Goal: Task Accomplishment & Management: Use online tool/utility

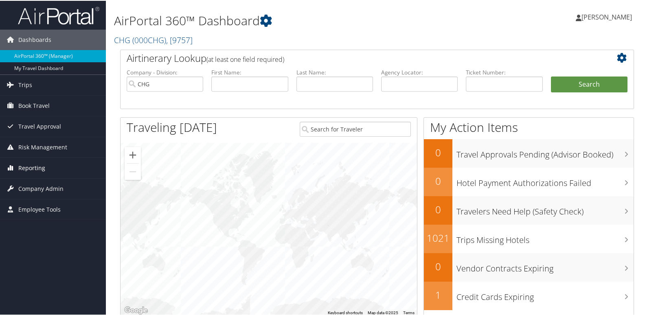
click at [40, 168] on span "Reporting" at bounding box center [31, 167] width 27 height 20
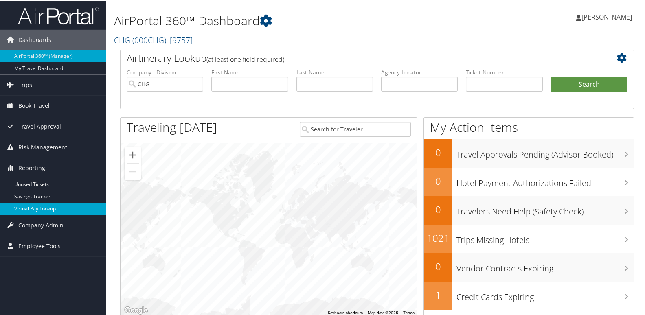
click at [47, 213] on link "Virtual Pay Lookup" at bounding box center [53, 208] width 106 height 12
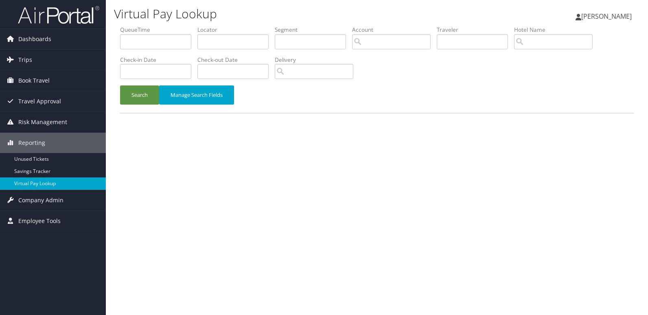
click at [215, 159] on div "Virtual Pay Lookup Mack Bravo Mack Bravo My Settings Travel Agency Contacts Vie…" at bounding box center [377, 157] width 542 height 315
click at [240, 39] on input "text" at bounding box center [232, 41] width 71 height 15
paste input "LQEOCQ"
type input "LQEOCQ"
click at [128, 95] on button "Search" at bounding box center [139, 95] width 39 height 19
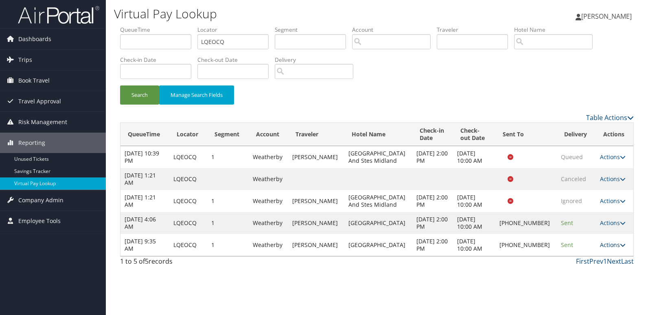
click at [600, 244] on link "Actions" at bounding box center [613, 245] width 26 height 8
click at [587, 266] on link "Logs" at bounding box center [585, 271] width 70 height 14
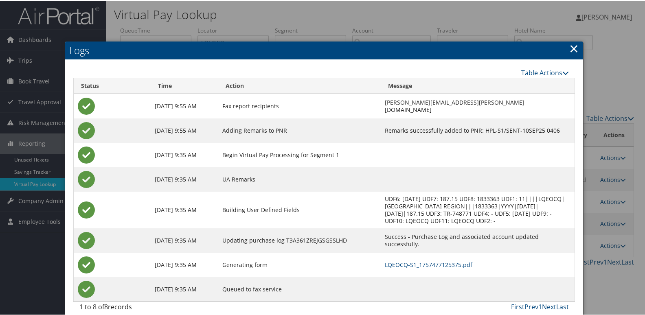
scroll to position [1, 0]
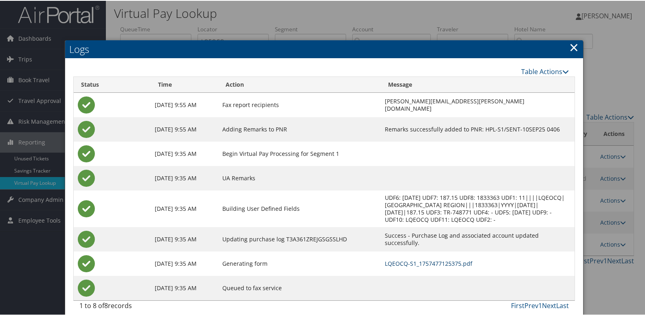
click at [404, 259] on link "LQEOCQ-S1_1757477125375.pdf" at bounding box center [429, 263] width 88 height 8
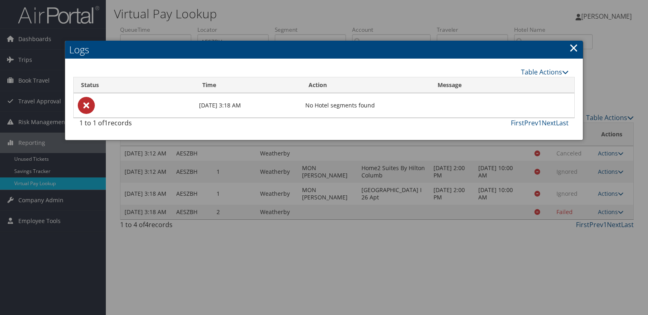
click at [240, 69] on div "Table Actions" at bounding box center [387, 72] width 364 height 10
click at [252, 44] on h2 "Logs" at bounding box center [324, 50] width 518 height 18
click at [249, 41] on h2 "Logs" at bounding box center [324, 50] width 518 height 18
click at [574, 46] on link "×" at bounding box center [573, 47] width 9 height 16
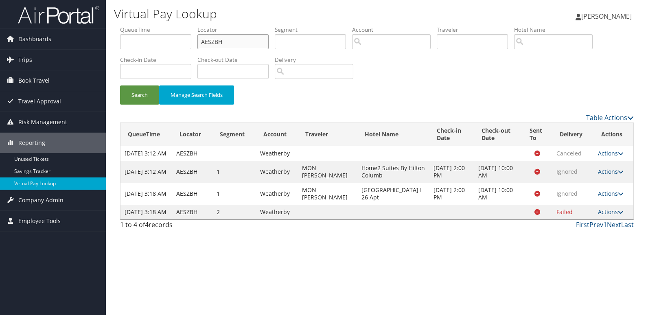
click at [233, 46] on input "AESZBH" at bounding box center [232, 41] width 71 height 15
paste input "NDMNFZ"
click at [233, 46] on input "NDMNFZ" at bounding box center [232, 41] width 71 height 15
type input "NDMNFZ"
click at [146, 94] on button "Search" at bounding box center [139, 95] width 39 height 19
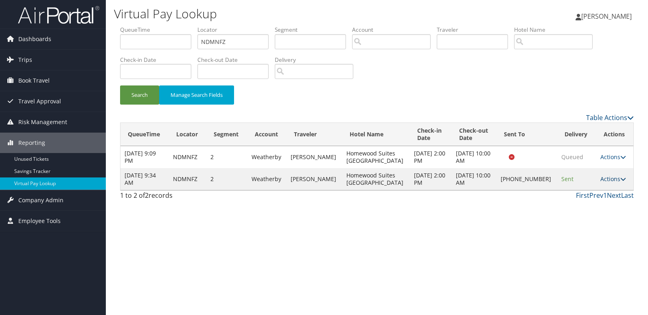
click at [607, 183] on link "Actions" at bounding box center [614, 179] width 26 height 8
click at [583, 208] on link "Logs" at bounding box center [585, 209] width 70 height 14
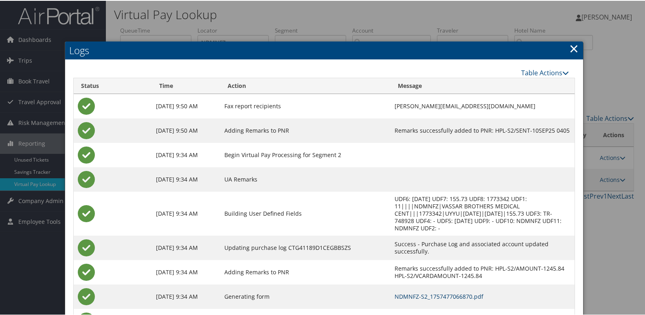
click at [435, 292] on link "NDMNFZ-S2_1757477066870.pdf" at bounding box center [439, 296] width 89 height 8
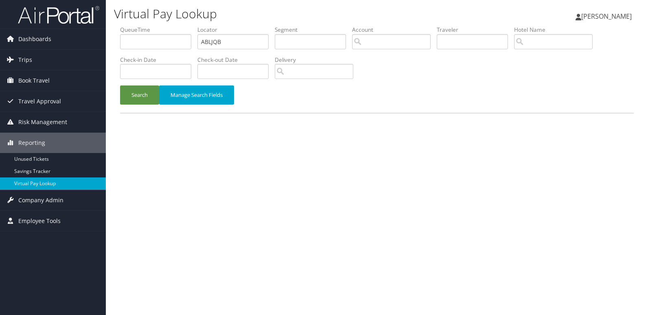
click at [251, 39] on input "ABLJQB" at bounding box center [232, 41] width 71 height 15
type input "MEYXBS"
click at [134, 101] on button "Search" at bounding box center [139, 95] width 39 height 19
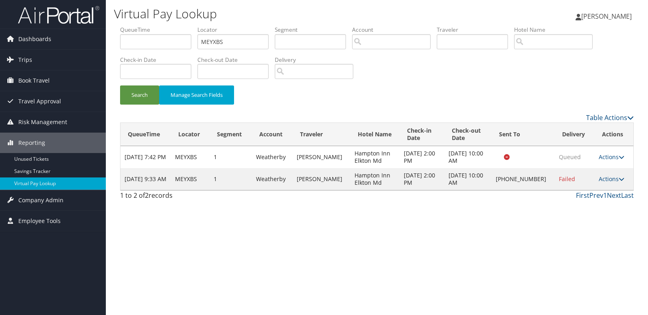
click at [605, 183] on td "Actions Resend Logs Delivery Information View Itinerary" at bounding box center [614, 179] width 39 height 22
click at [614, 179] on link "Actions" at bounding box center [612, 179] width 26 height 8
click at [593, 206] on link "Logs" at bounding box center [585, 205] width 70 height 14
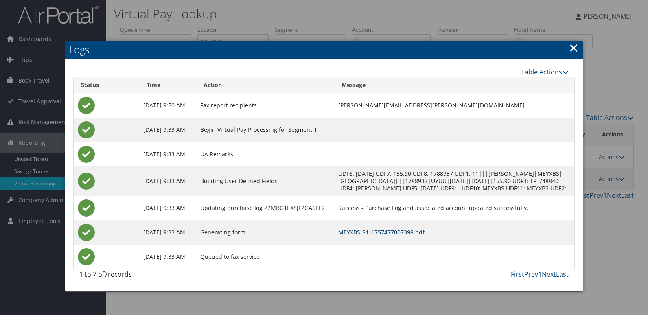
click at [425, 236] on link "MEYXBS-S1_1757477007398.pdf" at bounding box center [381, 232] width 86 height 8
click at [402, 236] on link "MEYXBS-S1_1757477007398.pdf" at bounding box center [381, 232] width 86 height 8
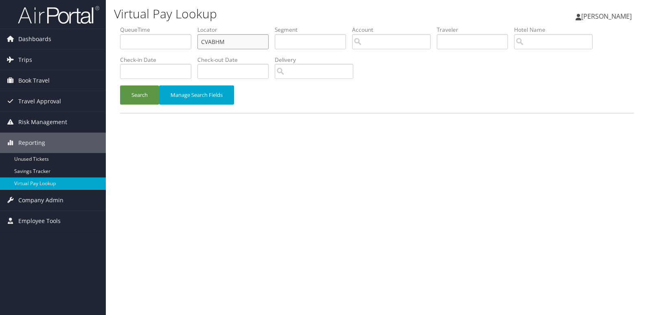
click at [261, 44] on input "CVABHM" at bounding box center [232, 41] width 71 height 15
paste input "JDLUWZ"
click at [261, 44] on input "JDLUWZ" at bounding box center [232, 41] width 71 height 15
type input "JDLUWZ"
click at [156, 99] on button "Search" at bounding box center [139, 95] width 39 height 19
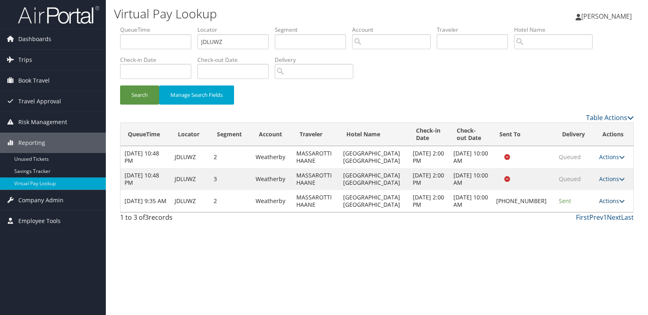
click at [603, 204] on link "Actions" at bounding box center [612, 201] width 26 height 8
click at [595, 229] on link "Logs" at bounding box center [585, 227] width 70 height 14
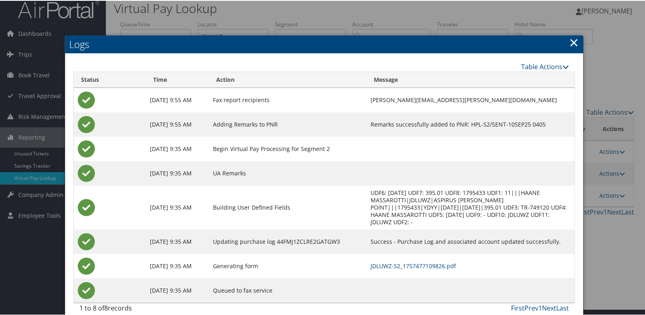
scroll to position [9, 0]
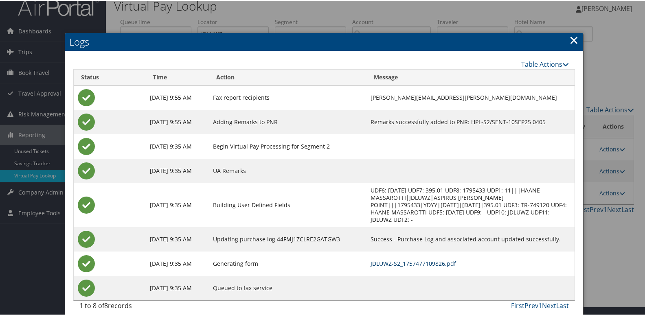
click at [421, 259] on link "JDLUWZ-S2_1757477109826.pdf" at bounding box center [414, 263] width 86 height 8
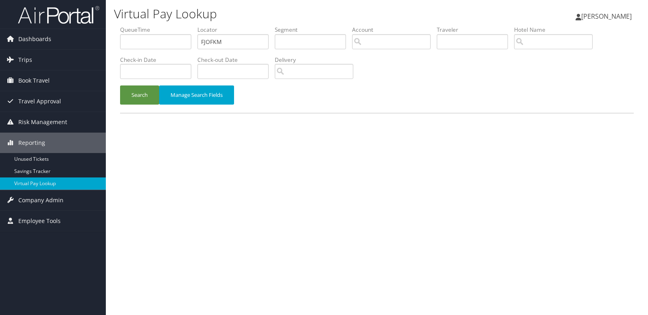
click at [253, 50] on li "Locator FJOFKM" at bounding box center [235, 41] width 77 height 30
drag, startPoint x: 253, startPoint y: 50, endPoint x: 248, endPoint y: 34, distance: 17.0
click at [248, 34] on input "FJOFKM" at bounding box center [232, 41] width 71 height 15
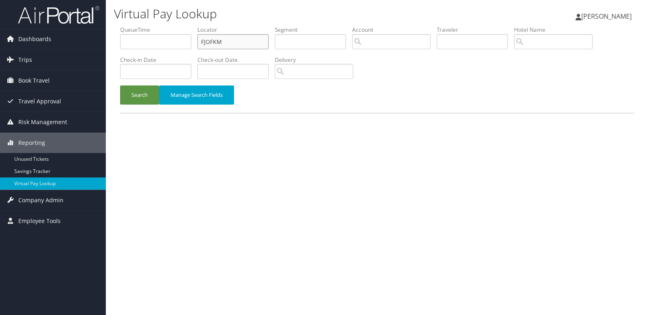
paste input "NHFPXU"
type input "NHFPXU"
click at [132, 93] on button "Search" at bounding box center [139, 95] width 39 height 19
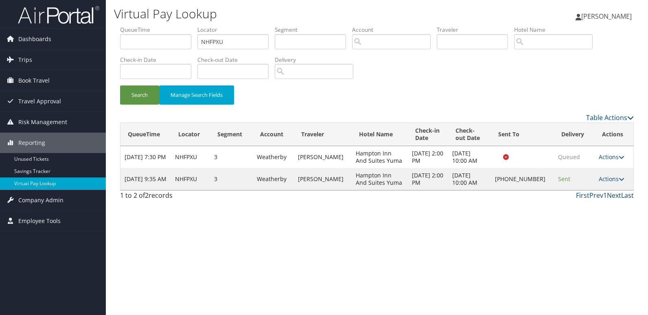
drag, startPoint x: 615, startPoint y: 177, endPoint x: 627, endPoint y: 197, distance: 23.4
click at [619, 180] on link "Actions" at bounding box center [612, 179] width 26 height 8
click at [601, 200] on link "Logs" at bounding box center [584, 205] width 70 height 14
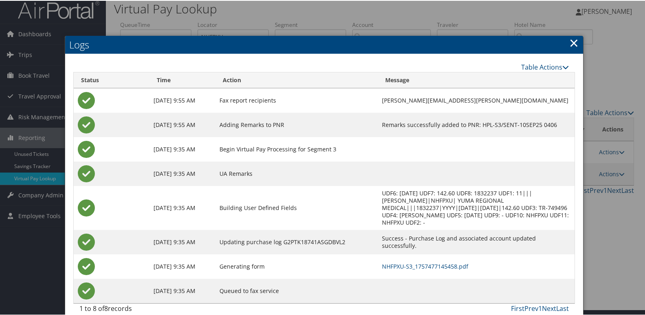
scroll to position [9, 0]
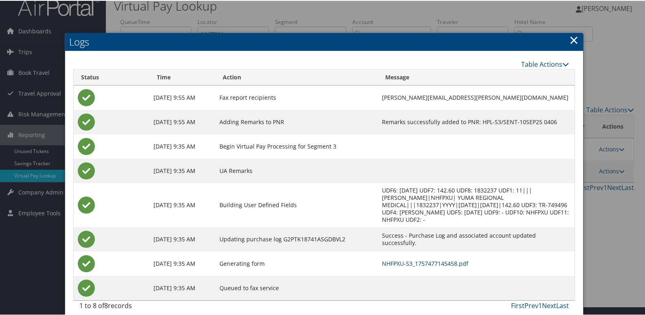
click at [412, 259] on link "NHFPXU-S3_1757477145458.pdf" at bounding box center [425, 263] width 86 height 8
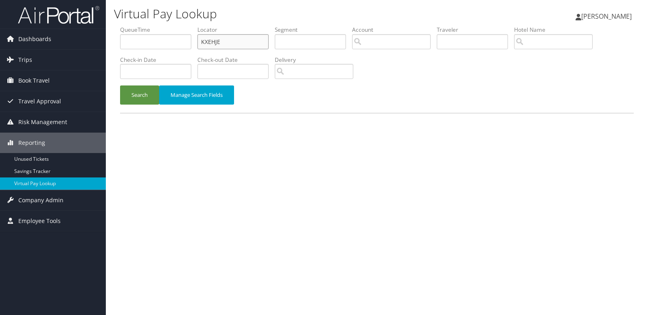
click at [249, 46] on input "KXEHJE" at bounding box center [232, 41] width 71 height 15
paste input "WGATBN"
type input "WGATBN"
click at [125, 103] on button "Search" at bounding box center [139, 95] width 39 height 19
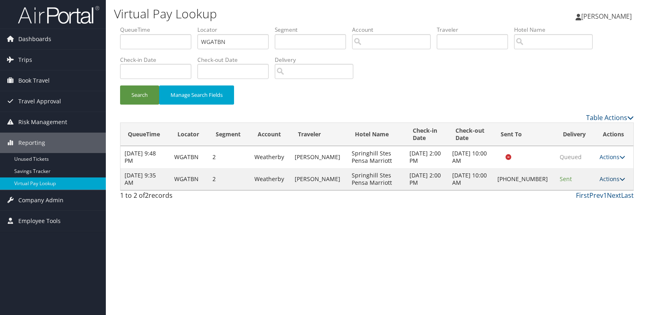
click at [605, 180] on link "Actions" at bounding box center [613, 179] width 26 height 8
click at [601, 202] on link "Logs" at bounding box center [585, 205] width 70 height 14
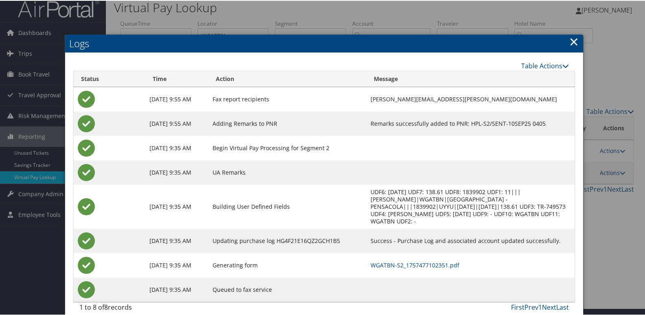
scroll to position [9, 0]
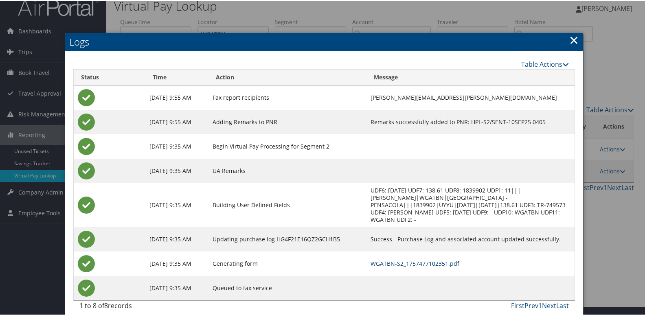
click at [431, 259] on link "WGATBN-S2_1757477102351.pdf" at bounding box center [415, 263] width 89 height 8
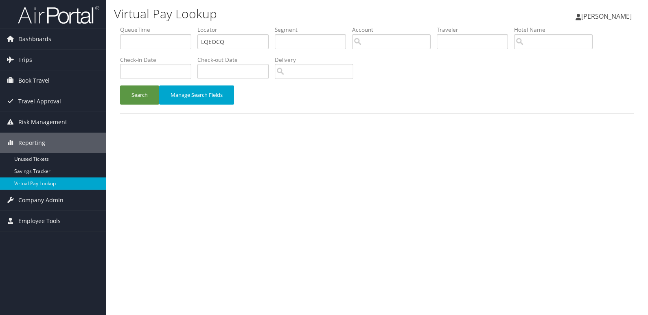
click at [236, 46] on input "LQEOCQ" at bounding box center [232, 41] width 71 height 15
type input "NCXUAW"
click at [126, 101] on button "Search" at bounding box center [139, 95] width 39 height 19
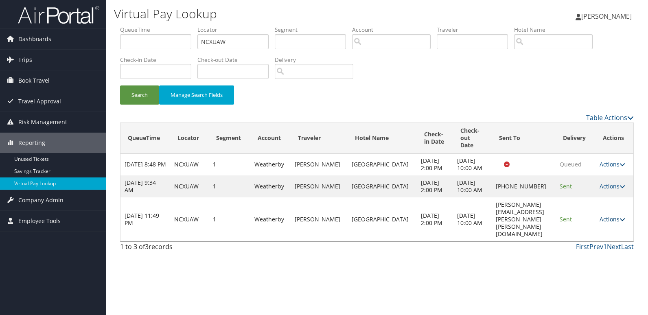
click at [610, 219] on link "Actions" at bounding box center [613, 219] width 26 height 8
click at [608, 244] on link "Logs" at bounding box center [595, 245] width 51 height 14
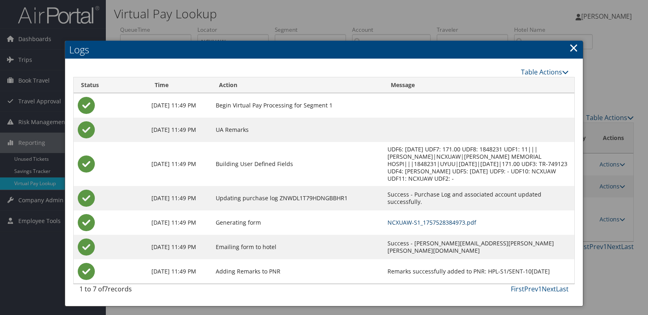
click at [463, 222] on link "NCXUAW-S1_1757528384973.pdf" at bounding box center [432, 223] width 89 height 8
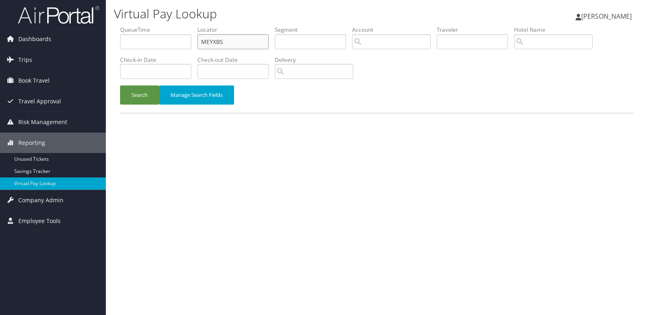
drag, startPoint x: 0, startPoint y: 0, endPoint x: 243, endPoint y: 36, distance: 245.3
click at [243, 36] on input "MEYXBS" at bounding box center [232, 41] width 71 height 15
paste input "NCXUAW"
type input "NCXUAW"
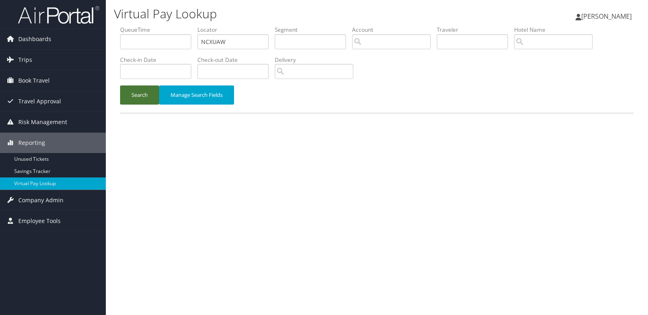
click at [146, 94] on button "Search" at bounding box center [139, 95] width 39 height 19
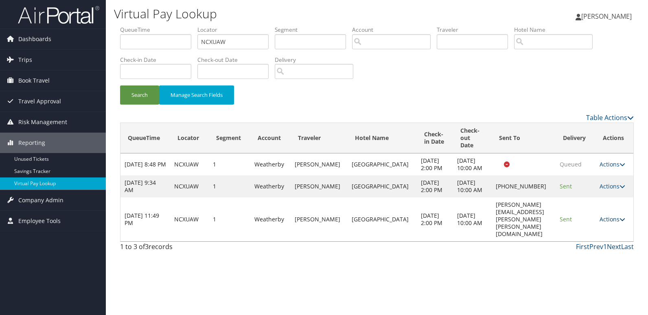
click at [611, 222] on link "Actions" at bounding box center [613, 219] width 26 height 8
click at [600, 240] on link "Logs" at bounding box center [595, 245] width 51 height 14
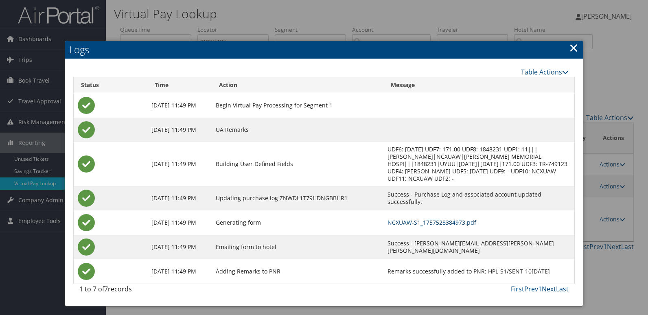
click at [448, 223] on link "NCXUAW-S1_1757528384973.pdf" at bounding box center [432, 223] width 89 height 8
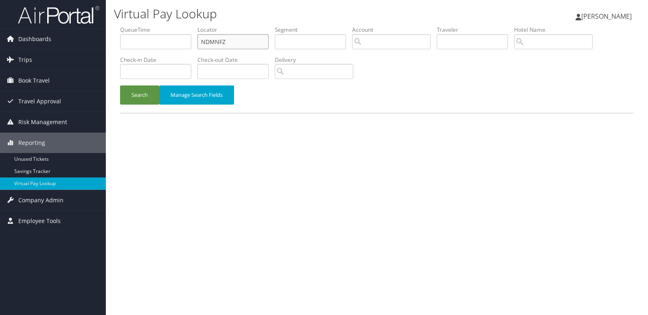
click at [243, 46] on input "NDMNFZ" at bounding box center [232, 41] width 71 height 15
paste input "YMQLGH"
type input "YMQLGH"
click at [149, 99] on button "Search" at bounding box center [139, 95] width 39 height 19
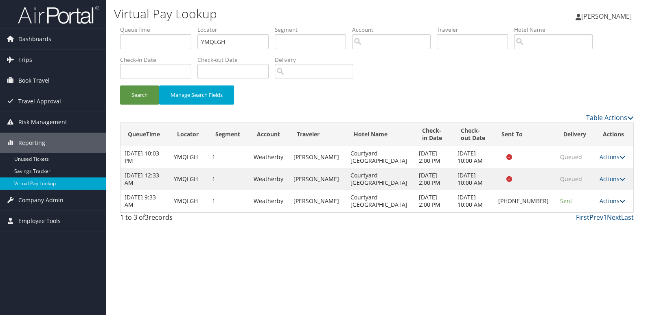
click at [606, 202] on link "Actions" at bounding box center [613, 201] width 26 height 8
click at [586, 230] on link "Logs" at bounding box center [584, 227] width 70 height 14
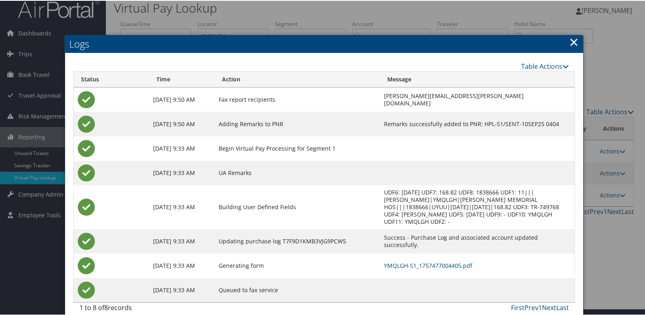
scroll to position [9, 0]
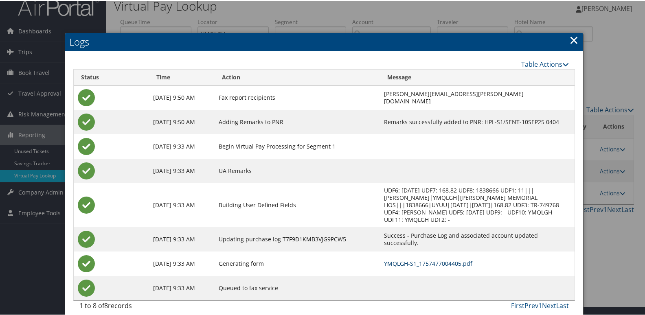
click at [409, 259] on link "YMQLGH-S1_1757477004405.pdf" at bounding box center [428, 263] width 88 height 8
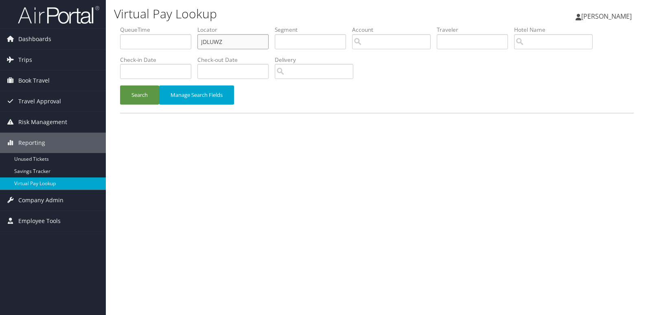
click at [232, 41] on input "JDLUWZ" at bounding box center [232, 41] width 71 height 15
paste input "LPJA"
type input "JLPJAZ"
click at [144, 96] on button "Search" at bounding box center [139, 95] width 39 height 19
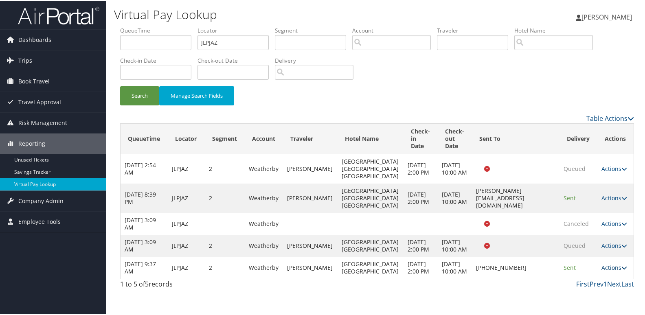
click at [602, 271] on link "Actions" at bounding box center [614, 267] width 26 height 8
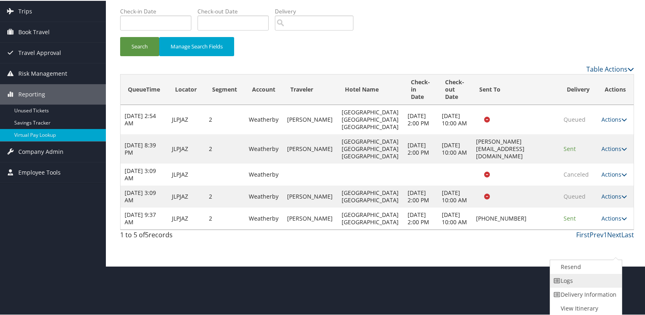
click at [586, 277] on link "Logs" at bounding box center [585, 280] width 70 height 14
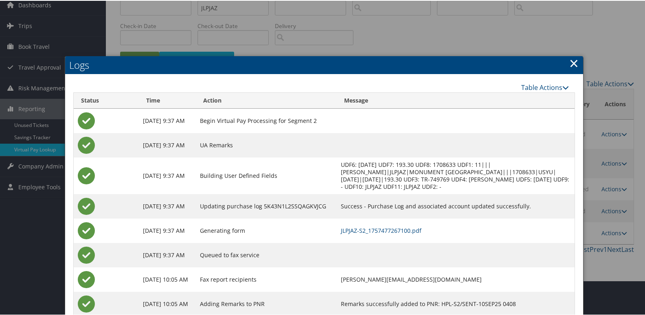
scroll to position [58, 0]
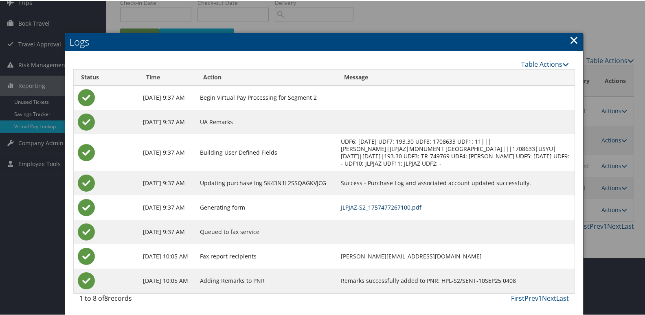
click at [407, 207] on link "JLPJAZ-S2_1757477267100.pdf" at bounding box center [381, 207] width 81 height 8
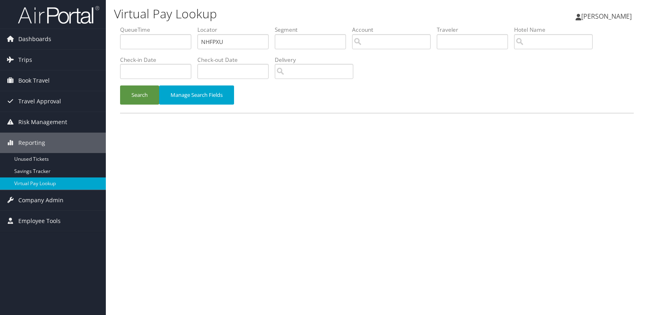
click at [246, 41] on input "NHFPXU" at bounding box center [232, 41] width 71 height 15
type input "IHVDKR"
click at [129, 103] on button "Search" at bounding box center [139, 95] width 39 height 19
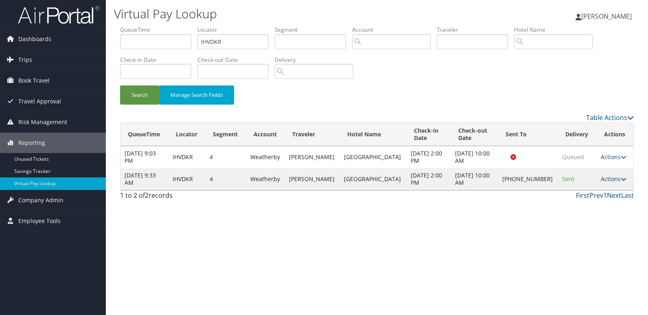
click at [601, 176] on link "Actions" at bounding box center [614, 179] width 26 height 8
click at [584, 209] on link "Logs" at bounding box center [585, 205] width 70 height 14
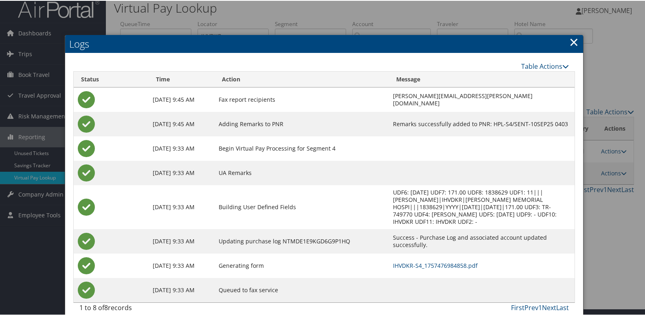
scroll to position [9, 0]
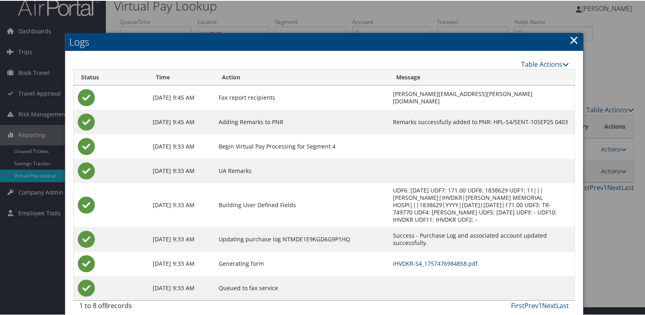
click at [405, 259] on link "IHVDKR-S4_1757476984858.pdf" at bounding box center [435, 263] width 85 height 8
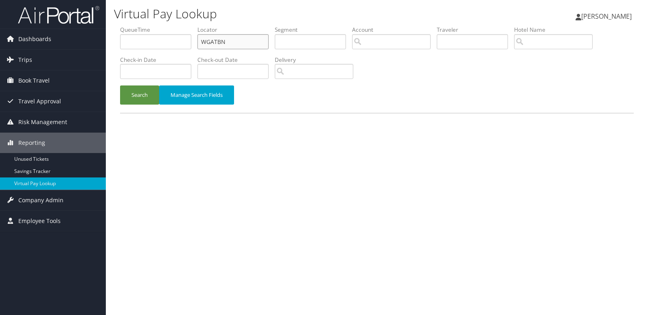
click at [258, 41] on input "WGATBN" at bounding box center [232, 41] width 71 height 15
paste input "HGPMRB"
type input "HGPMRB"
click at [142, 94] on button "Search" at bounding box center [139, 95] width 39 height 19
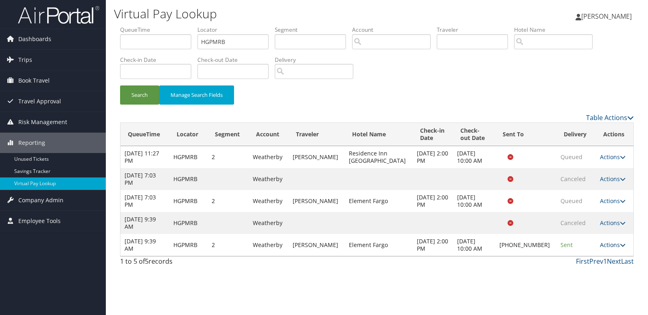
click at [604, 241] on link "Actions" at bounding box center [613, 245] width 26 height 8
click at [588, 265] on link "Logs" at bounding box center [585, 271] width 70 height 14
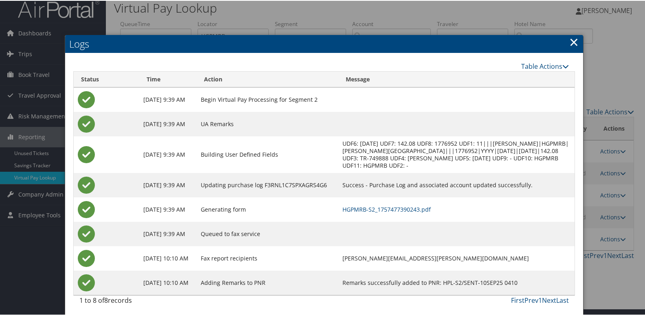
scroll to position [9, 0]
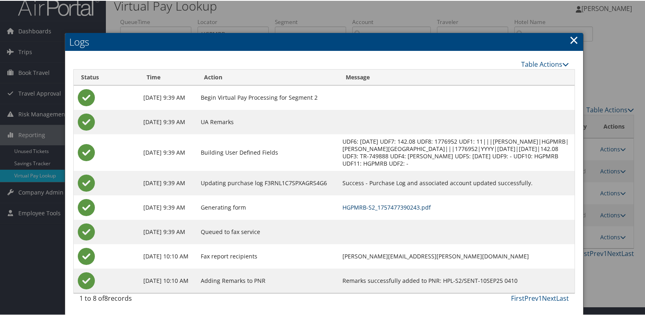
click at [416, 210] on link "HGPMRB-S2_1757477390243.pdf" at bounding box center [386, 207] width 88 height 8
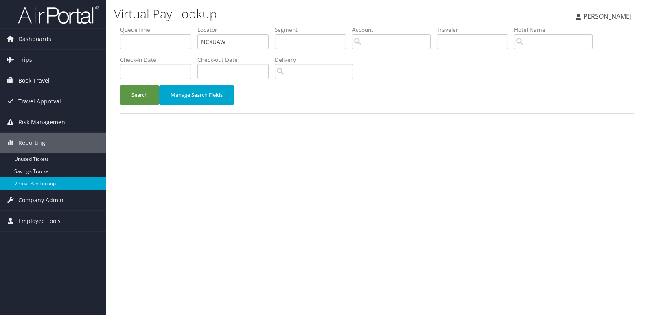
click at [240, 42] on input "NCXUAW" at bounding box center [232, 41] width 71 height 15
type input "LSUMVQ"
click at [150, 97] on button "Search" at bounding box center [139, 95] width 39 height 19
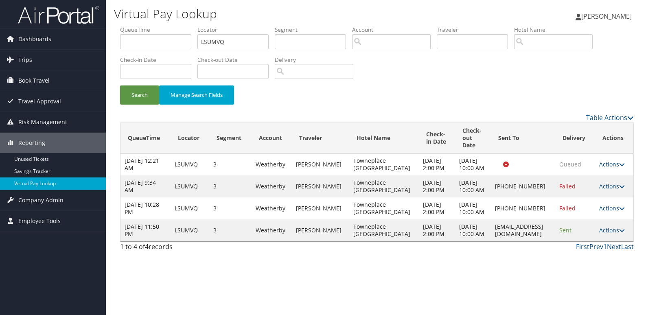
click at [617, 241] on td "Actions Resend Logs View Itinerary" at bounding box center [614, 230] width 38 height 22
click at [610, 234] on link "Actions" at bounding box center [612, 230] width 26 height 8
click at [601, 280] on link "Logs" at bounding box center [595, 282] width 51 height 14
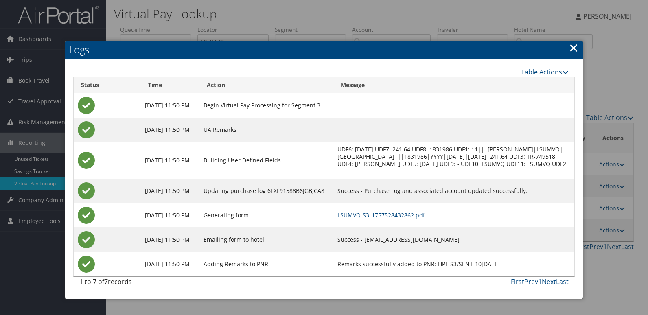
click at [425, 219] on td "LSUMVQ-S3_1757528432862.pdf" at bounding box center [453, 215] width 241 height 24
click at [425, 215] on link "LSUMVQ-S3_1757528432862.pdf" at bounding box center [382, 215] width 88 height 8
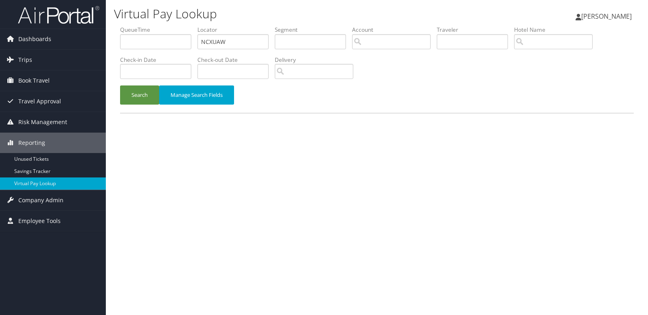
click at [246, 42] on input "NCXUAW" at bounding box center [232, 41] width 71 height 15
type input "YTCDID"
click at [148, 96] on button "Search" at bounding box center [139, 95] width 39 height 19
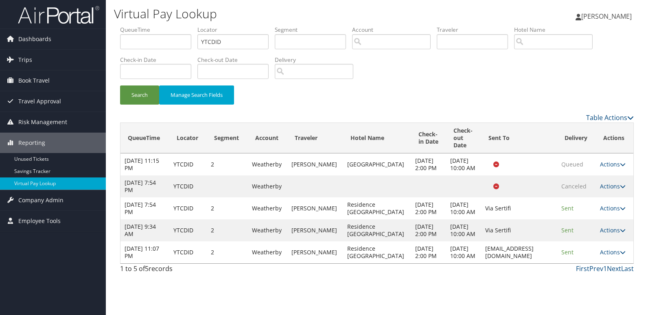
click at [603, 256] on link "Actions" at bounding box center [613, 252] width 26 height 8
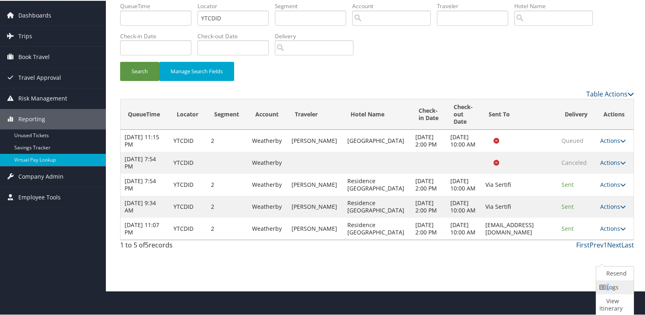
click at [603, 285] on icon at bounding box center [602, 287] width 7 height 6
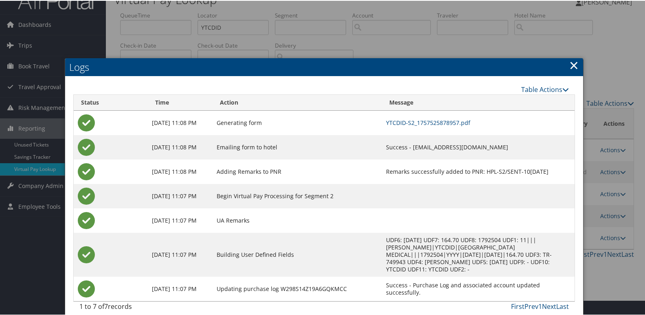
scroll to position [23, 0]
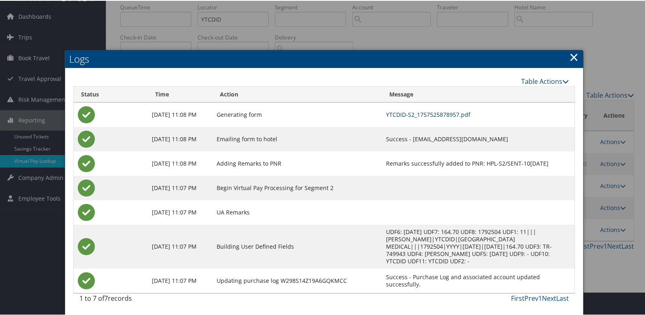
click at [448, 112] on link "YTCDID-S2_1757525878957.pdf" at bounding box center [428, 114] width 84 height 8
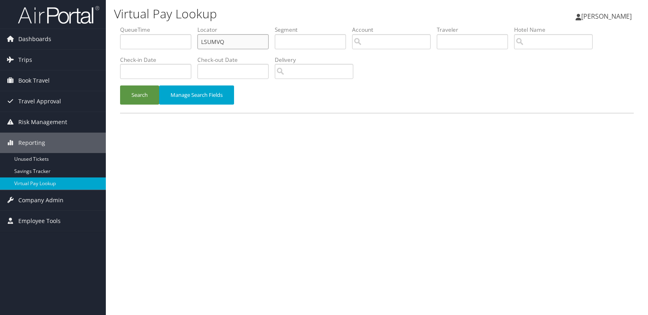
click at [224, 46] on input "LSUMVQ" at bounding box center [232, 41] width 71 height 15
paste input "YTCDID"
type input "YTCDID"
click at [145, 89] on button "Search" at bounding box center [139, 95] width 39 height 19
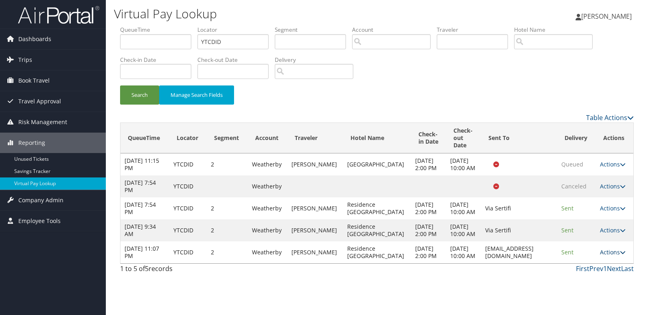
click at [612, 256] on link "Actions" at bounding box center [613, 252] width 26 height 8
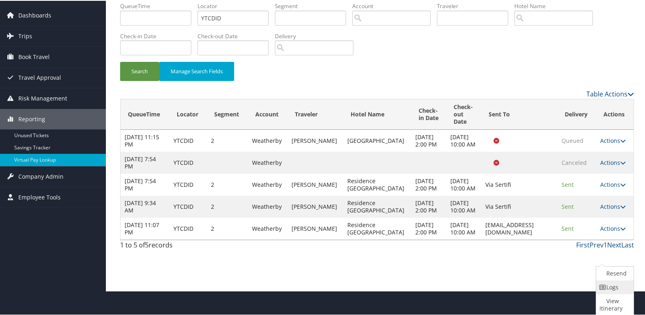
click at [614, 287] on link "Logs" at bounding box center [613, 287] width 35 height 14
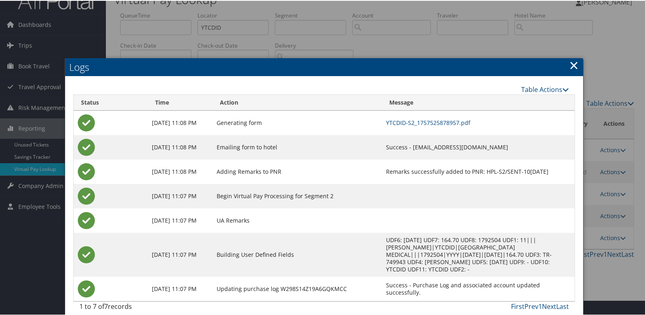
scroll to position [23, 0]
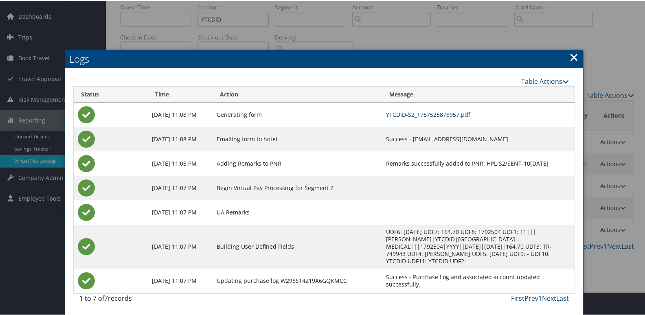
click at [440, 115] on link "YTCDID-S2_1757525878957.pdf" at bounding box center [428, 114] width 84 height 8
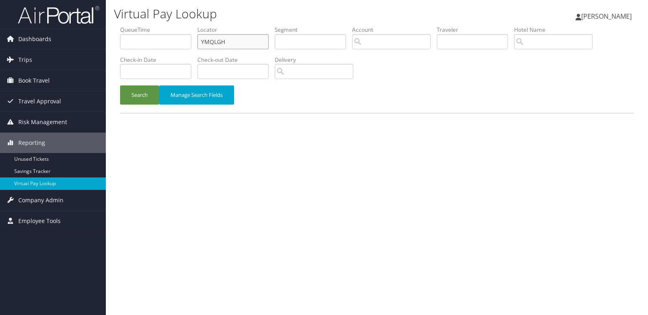
click at [227, 47] on input "YMQLGH" at bounding box center [232, 41] width 71 height 15
paste input "DQNROZ"
type input "DQNROZ"
click at [132, 99] on button "Search" at bounding box center [139, 95] width 39 height 19
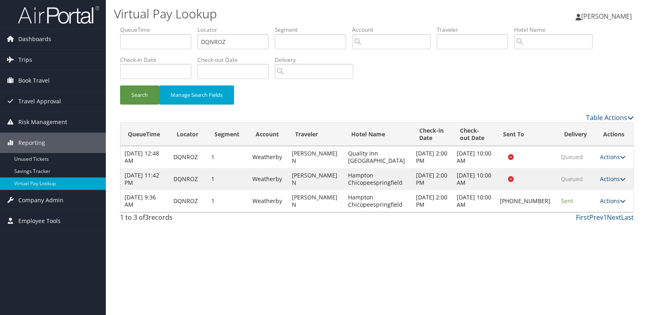
click at [612, 200] on link "Actions" at bounding box center [613, 201] width 26 height 8
click at [583, 234] on link "Delivery Information" at bounding box center [586, 241] width 70 height 14
click at [614, 202] on link "Actions" at bounding box center [613, 201] width 26 height 8
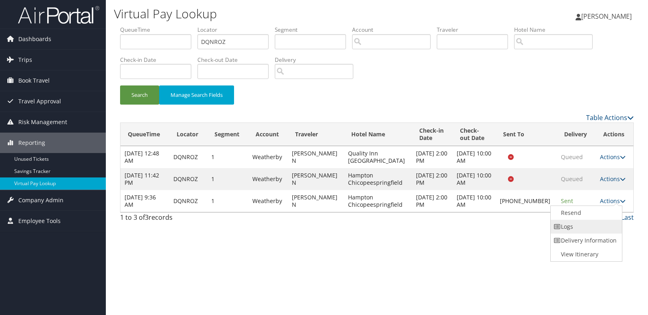
click at [589, 232] on link "Logs" at bounding box center [586, 227] width 70 height 14
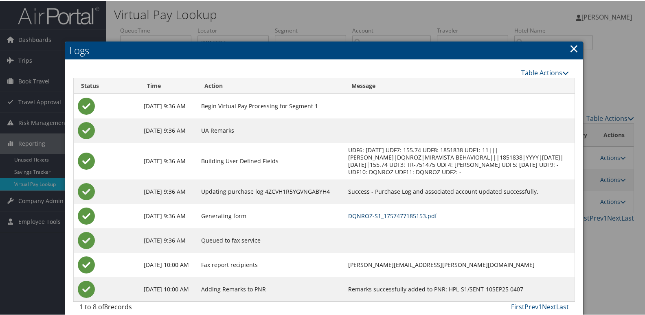
click at [433, 216] on link "DQNROZ-S1_1757477185153.pdf" at bounding box center [392, 215] width 89 height 8
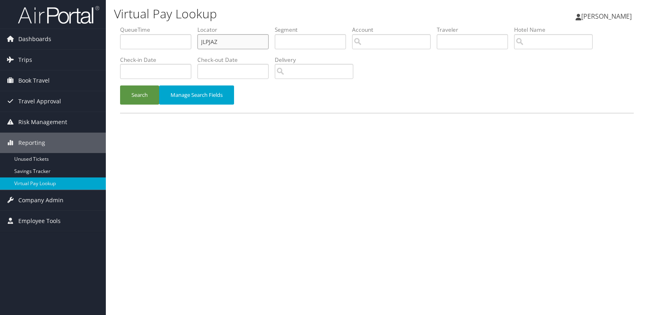
click at [245, 44] on input "JLPJAZ" at bounding box center [232, 41] width 71 height 15
paste input "KGHXQB"
type input "KGHXQB"
click at [148, 96] on button "Search" at bounding box center [139, 95] width 39 height 19
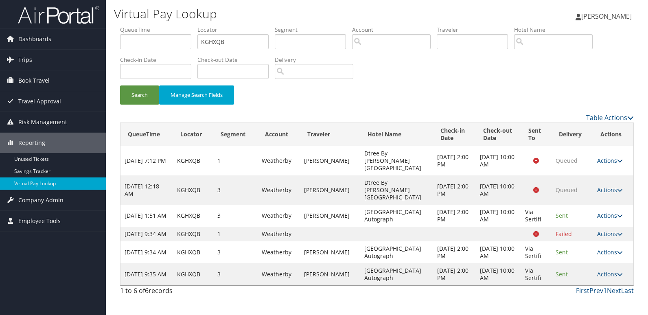
click at [610, 263] on td "Actions Resend Logs View Itinerary" at bounding box center [613, 274] width 40 height 22
click at [611, 270] on link "Actions" at bounding box center [610, 274] width 26 height 8
click at [590, 293] on link "Logs" at bounding box center [593, 293] width 51 height 14
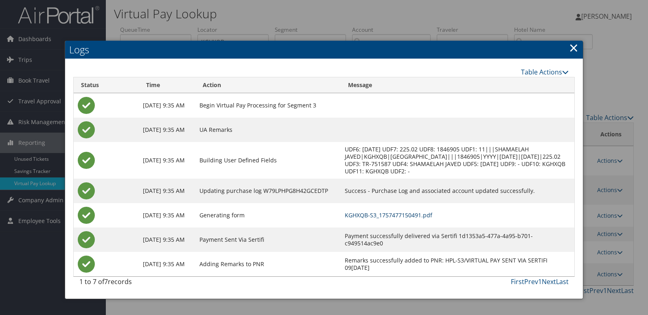
click at [432, 217] on link "KGHXQB-S3_1757477150491.pdf" at bounding box center [389, 215] width 88 height 8
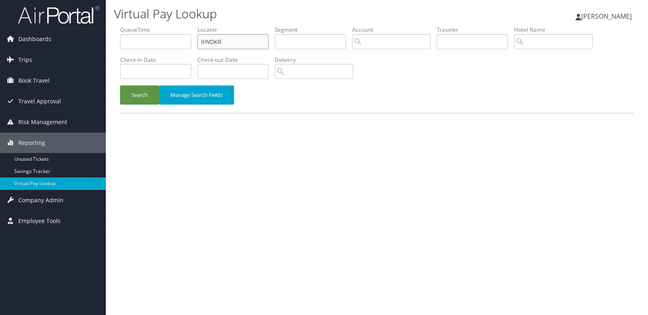
click at [239, 40] on input "IHVDKR" at bounding box center [232, 41] width 71 height 15
paste input "UJMIUH"
type input "UJMIUH"
drag, startPoint x: 141, startPoint y: 87, endPoint x: 145, endPoint y: 90, distance: 5.0
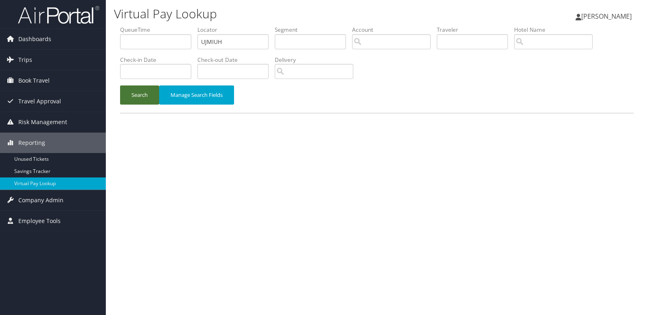
click at [141, 88] on button "Search" at bounding box center [139, 95] width 39 height 19
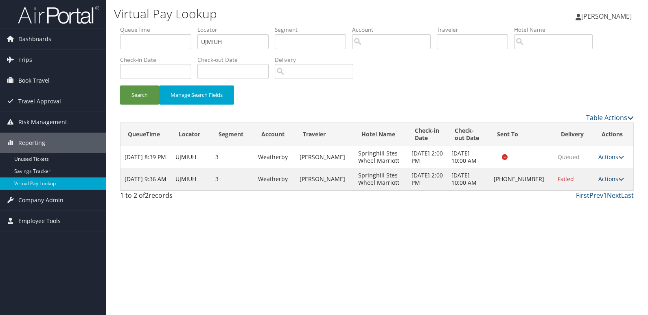
click at [608, 177] on link "Actions" at bounding box center [612, 179] width 26 height 8
click at [597, 202] on link "Logs" at bounding box center [584, 205] width 70 height 14
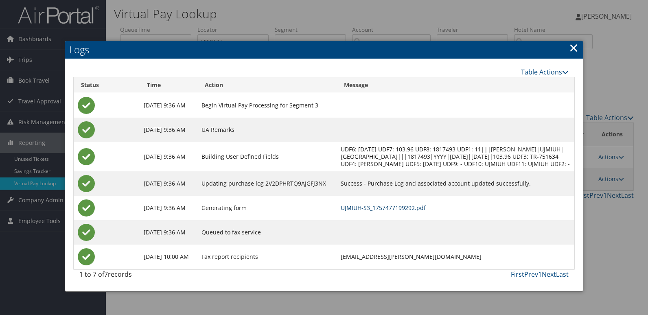
click at [420, 212] on link "UJMIUH-S3_1757477199292.pdf" at bounding box center [383, 208] width 85 height 8
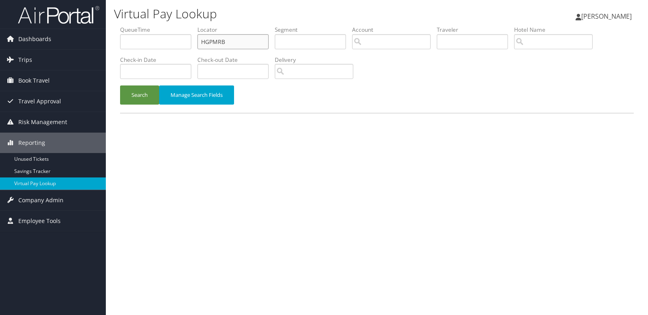
click at [244, 42] on input "HGPMRB" at bounding box center [232, 41] width 71 height 15
paste input "UIRGKA"
type input "UIRGKA"
click at [142, 92] on button "Search" at bounding box center [139, 95] width 39 height 19
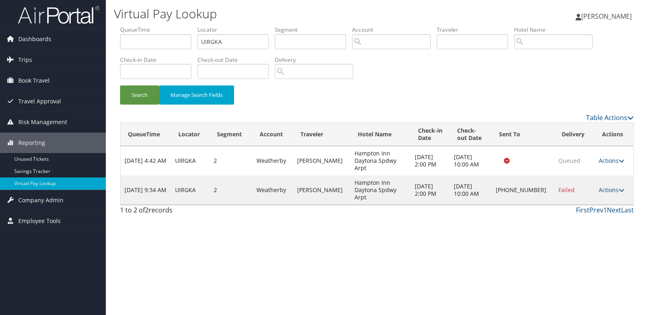
click at [595, 179] on td "Actions Resend Logs Delivery Information View Itinerary" at bounding box center [614, 189] width 39 height 29
click at [608, 183] on td "Actions Resend Logs Delivery Information View Itinerary" at bounding box center [614, 189] width 39 height 29
click at [610, 186] on link "Actions" at bounding box center [612, 190] width 26 height 8
click at [596, 200] on link "Logs" at bounding box center [585, 205] width 70 height 14
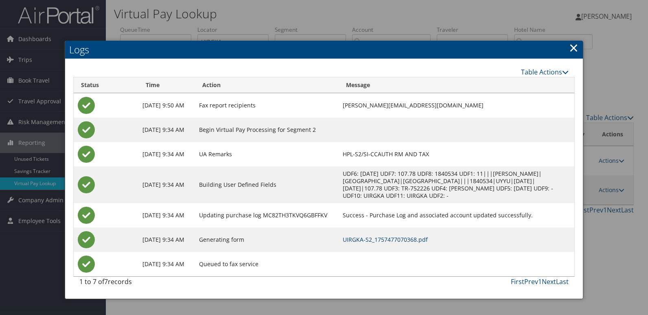
drag, startPoint x: 432, startPoint y: 239, endPoint x: 498, endPoint y: 232, distance: 66.0
click at [428, 239] on link "UIRGKA-S2_1757477070368.pdf" at bounding box center [385, 240] width 85 height 8
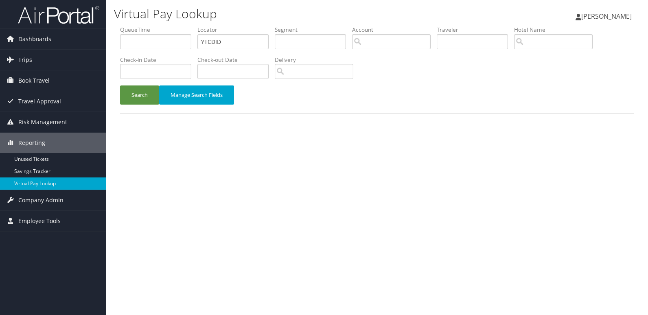
click at [254, 25] on div "Virtual Pay Lookup" at bounding box center [289, 15] width 351 height 22
click at [235, 54] on li "Locator YTCDID" at bounding box center [235, 41] width 77 height 30
click at [235, 38] on input "YTCDID" at bounding box center [232, 41] width 71 height 15
paste input "SKYSIE"
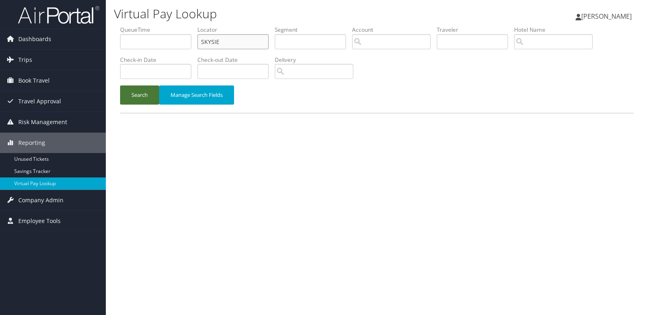
type input "SKYSIE"
click at [145, 96] on button "Search" at bounding box center [139, 95] width 39 height 19
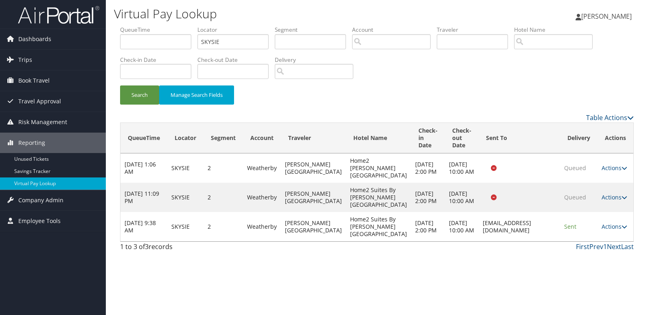
click at [608, 241] on td "Actions Resend Logs View Itinerary" at bounding box center [616, 226] width 36 height 29
click at [610, 241] on td "Actions Resend Logs View Itinerary" at bounding box center [616, 226] width 36 height 29
click at [611, 230] on link "Actions" at bounding box center [615, 227] width 26 height 8
click at [615, 269] on link "Logs" at bounding box center [597, 275] width 51 height 14
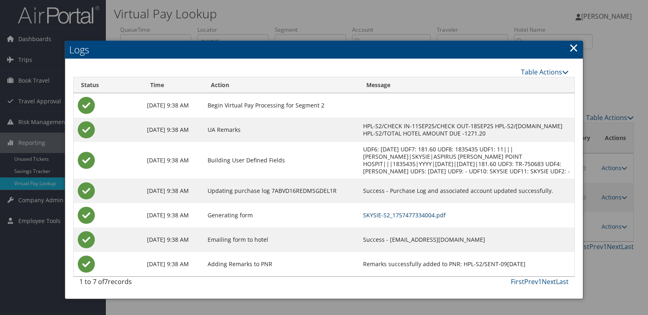
click at [418, 219] on link "SKYSIE-S2_1757477334004.pdf" at bounding box center [404, 215] width 83 height 8
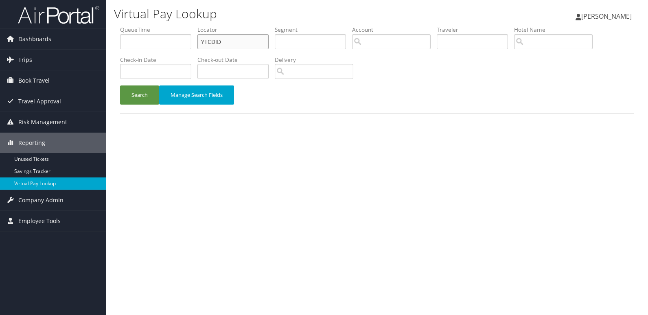
drag, startPoint x: 0, startPoint y: 0, endPoint x: 243, endPoint y: 34, distance: 245.1
click at [243, 34] on input "YTCDID" at bounding box center [232, 41] width 71 height 15
paste input "QBZWOA"
type input "QBZWOA"
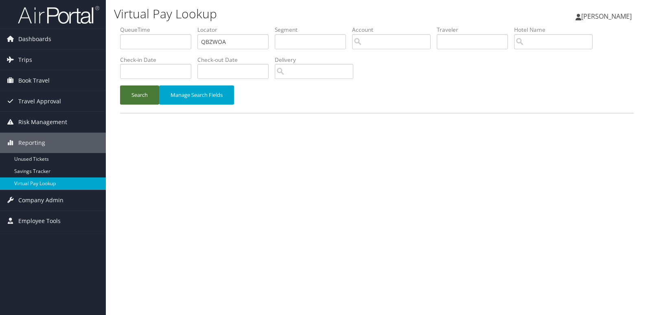
click at [139, 103] on button "Search" at bounding box center [139, 95] width 39 height 19
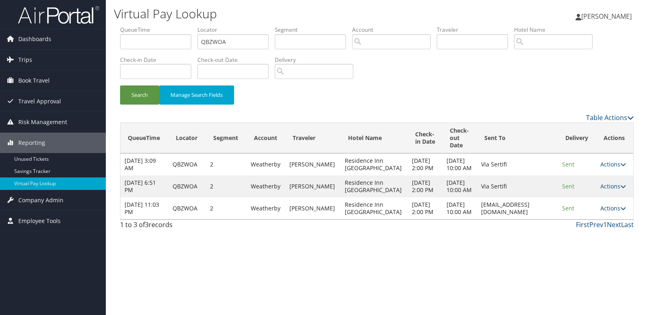
click at [610, 212] on link "Actions" at bounding box center [614, 208] width 26 height 8
click at [589, 247] on link "Logs" at bounding box center [596, 253] width 51 height 14
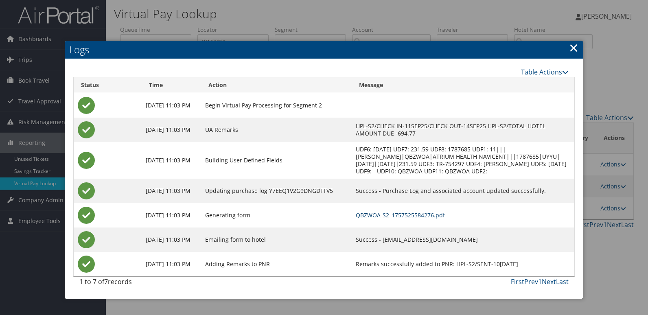
click at [409, 213] on link "QBZWOA-S2_1757525584276.pdf" at bounding box center [400, 215] width 89 height 8
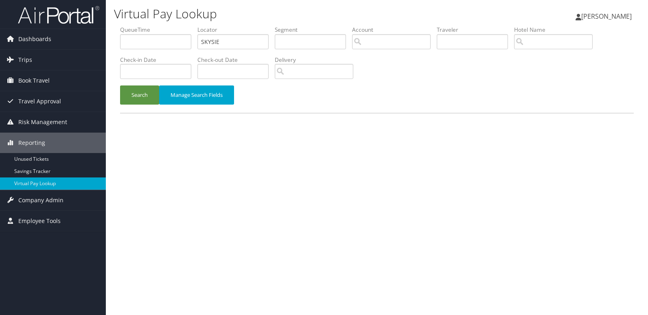
click at [244, 42] on input "SKYSIE" at bounding box center [232, 41] width 71 height 15
type input "DJYJVZ"
click at [139, 101] on button "Search" at bounding box center [139, 95] width 39 height 19
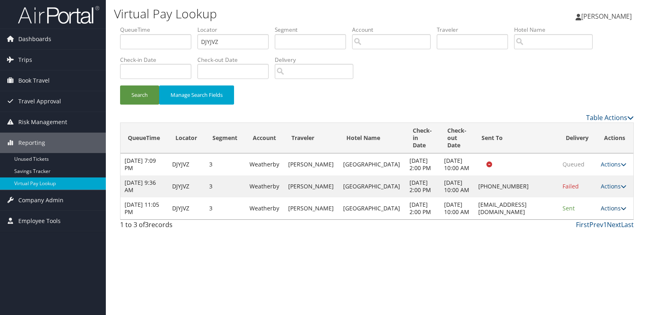
click at [612, 212] on link "Actions" at bounding box center [614, 208] width 26 height 8
click at [586, 253] on link "Logs" at bounding box center [597, 253] width 51 height 14
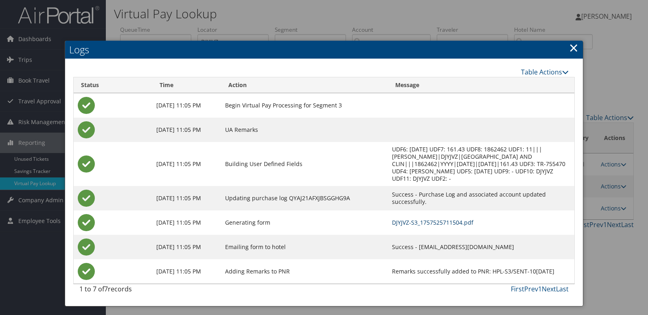
click at [425, 219] on link "DJYJVZ-S3_1757525711504.pdf" at bounding box center [432, 223] width 81 height 8
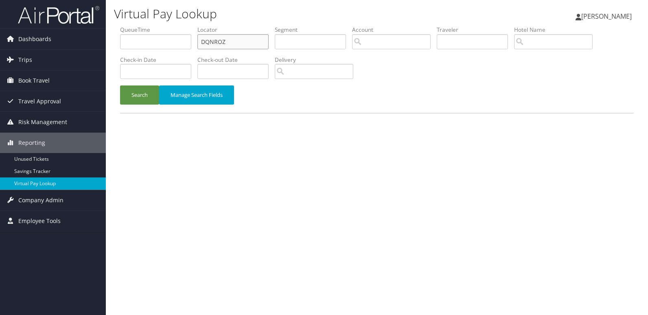
click at [266, 36] on input "DQNROZ" at bounding box center [232, 41] width 71 height 15
paste input "IUZGUA"
type input "IUZGUA"
click at [123, 92] on button "Search" at bounding box center [139, 95] width 39 height 19
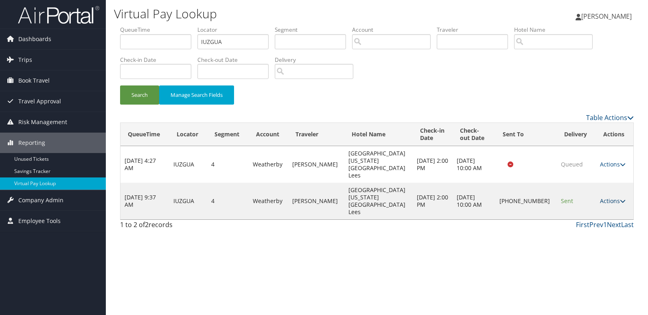
click at [604, 197] on link "Actions" at bounding box center [613, 201] width 26 height 8
click at [596, 208] on link "Logs" at bounding box center [585, 205] width 70 height 14
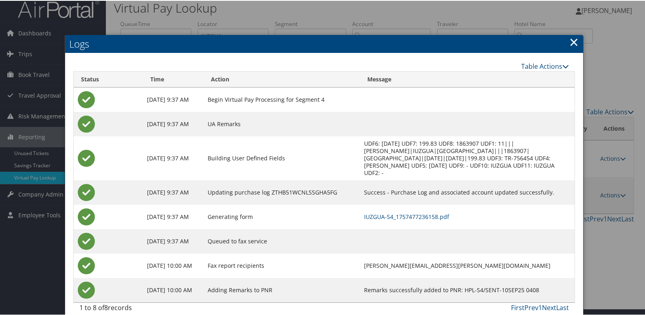
scroll to position [9, 0]
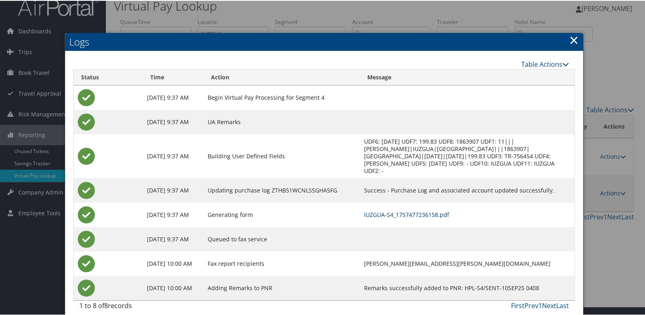
click at [425, 210] on link "IUZGUA-S4_1757477236158.pdf" at bounding box center [406, 214] width 85 height 8
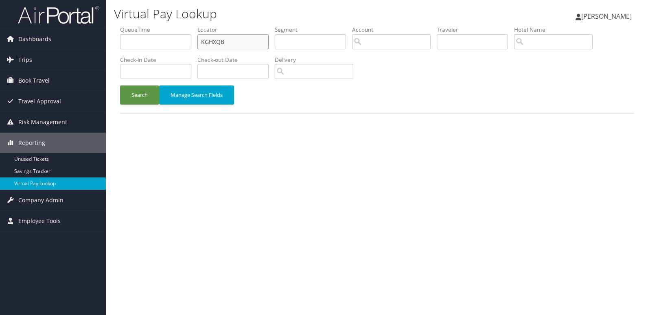
click at [246, 41] on input "KGHXQB" at bounding box center [232, 41] width 71 height 15
paste input "MSRXIN"
type input "MSRXIN"
click at [141, 105] on div "Search Manage Search Fields" at bounding box center [377, 99] width 526 height 27
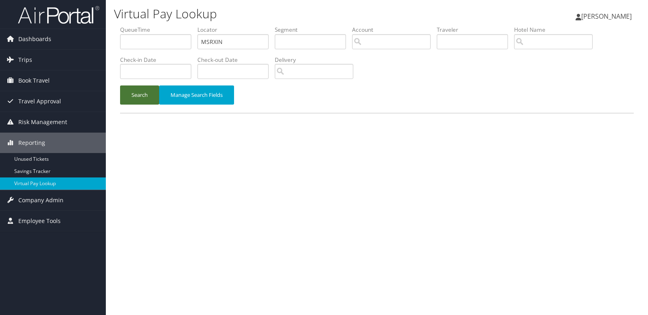
click at [129, 90] on button "Search" at bounding box center [139, 95] width 39 height 19
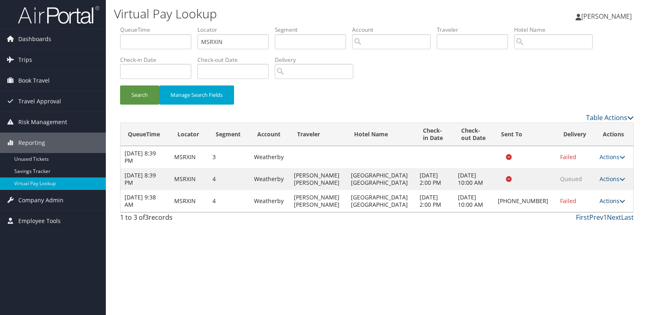
click at [608, 202] on link "Actions" at bounding box center [613, 201] width 26 height 8
click at [596, 227] on link "Logs" at bounding box center [584, 227] width 70 height 14
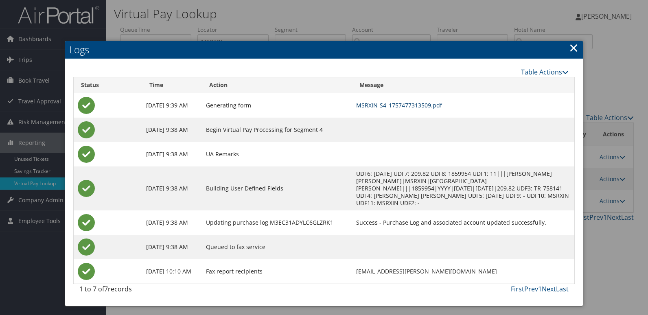
click at [442, 107] on link "MSRXIN-S4_1757477313509.pdf" at bounding box center [399, 105] width 86 height 8
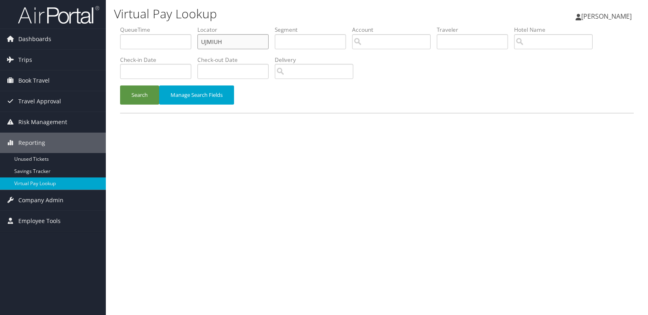
click at [248, 41] on input "UJMIUH" at bounding box center [232, 41] width 71 height 15
paste input "SNHTHM"
type input "SNHTHM"
click at [145, 93] on button "Search" at bounding box center [139, 95] width 39 height 19
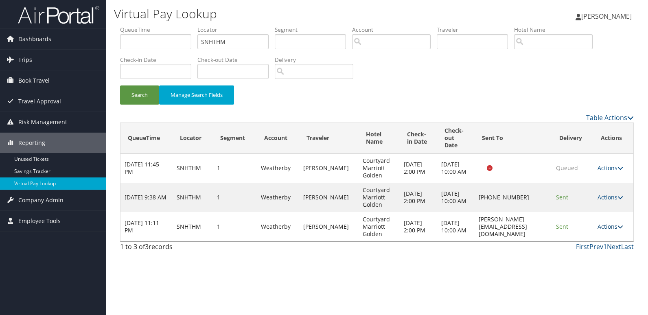
click at [606, 226] on link "Actions" at bounding box center [611, 227] width 26 height 8
click at [596, 247] on link "Logs" at bounding box center [595, 253] width 51 height 14
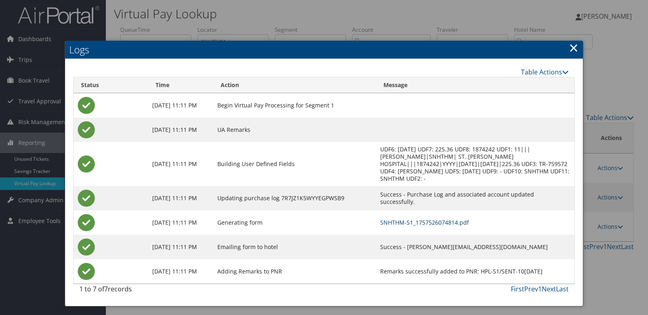
click at [423, 219] on link "SNHTHM-S1_1757526074814.pdf" at bounding box center [424, 223] width 89 height 8
click at [420, 219] on link "SNHTHM-S1_1757526074814.pdf" at bounding box center [424, 223] width 89 height 8
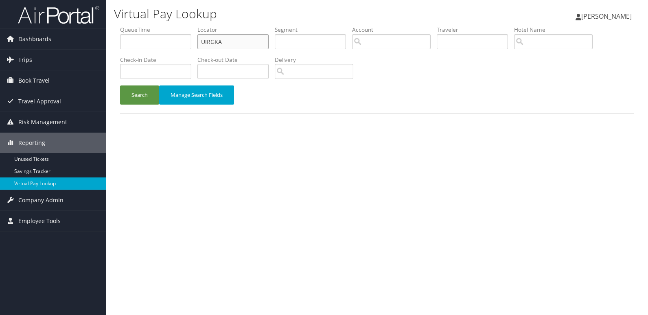
click at [242, 43] on input "UIRGKA" at bounding box center [232, 41] width 71 height 15
paste input "WIDGWG"
type input "WIDGWG"
drag, startPoint x: 140, startPoint y: 96, endPoint x: 52, endPoint y: 2, distance: 129.0
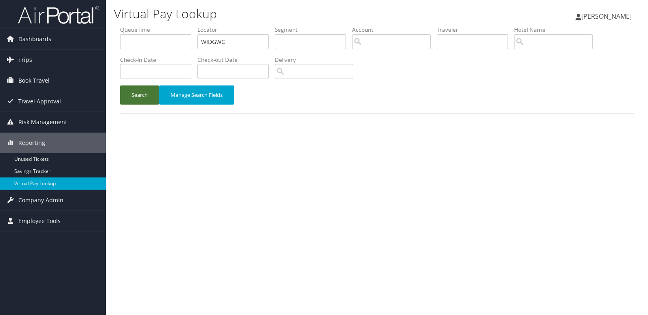
click at [140, 96] on button "Search" at bounding box center [139, 95] width 39 height 19
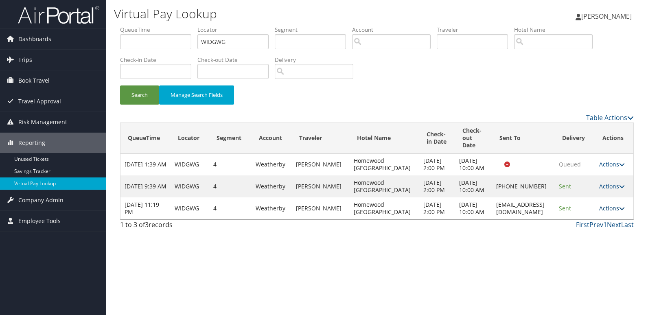
click at [609, 212] on link "Actions" at bounding box center [612, 208] width 26 height 8
click at [593, 253] on link "Logs" at bounding box center [595, 253] width 51 height 14
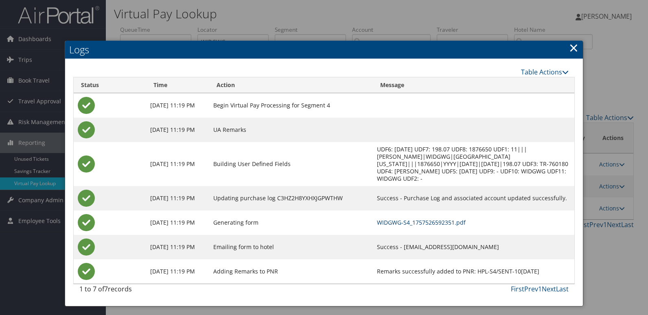
click at [427, 219] on link "WIDGWG-S4_1757526592351.pdf" at bounding box center [421, 223] width 89 height 8
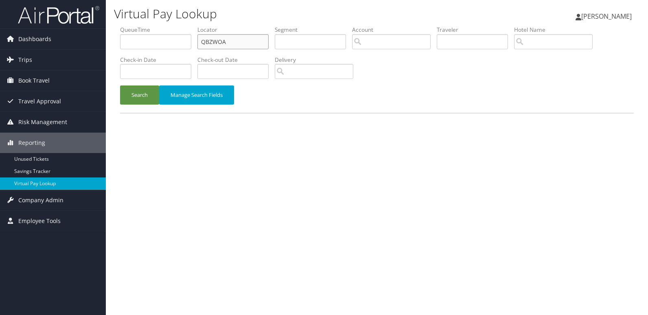
click at [239, 43] on input "QBZWOA" at bounding box center [232, 41] width 71 height 15
paste input "WGOXWD"
type input "WGOXWD"
click at [126, 99] on button "Search" at bounding box center [139, 95] width 39 height 19
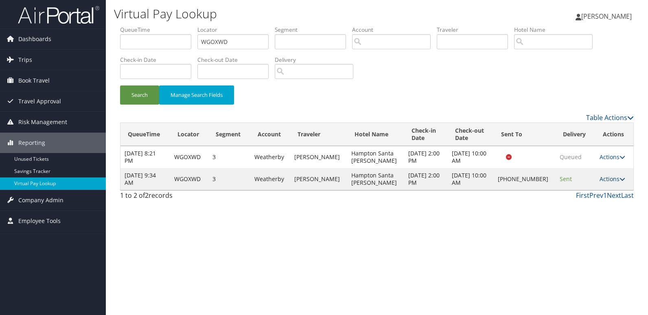
click at [609, 181] on link "Actions" at bounding box center [613, 179] width 26 height 8
click at [581, 200] on link "Logs" at bounding box center [585, 205] width 70 height 14
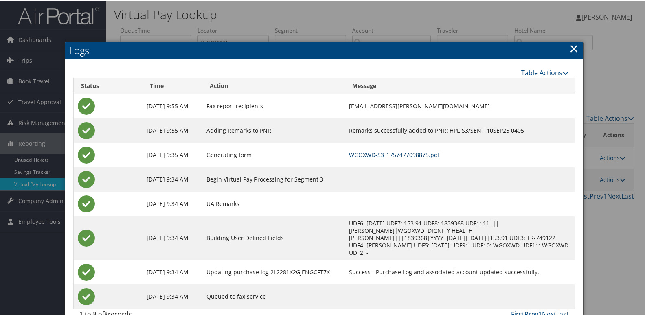
click at [440, 155] on link "WGOXWD-S3_1757477098875.pdf" at bounding box center [394, 154] width 91 height 8
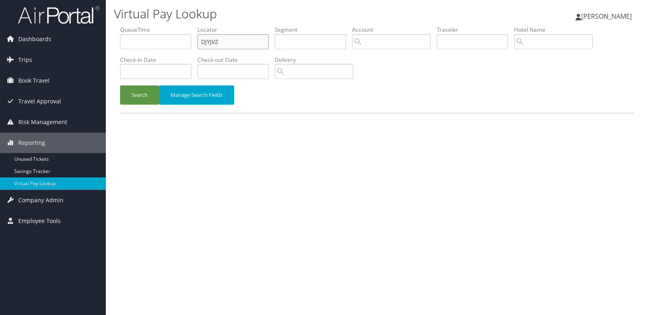
click at [244, 38] on input "DJYJVZ" at bounding box center [232, 41] width 71 height 15
paste input "UAZVIN"
click at [244, 38] on input "UAZVIN" at bounding box center [232, 41] width 71 height 15
type input "UAZVIN"
click at [138, 96] on button "Search" at bounding box center [139, 95] width 39 height 19
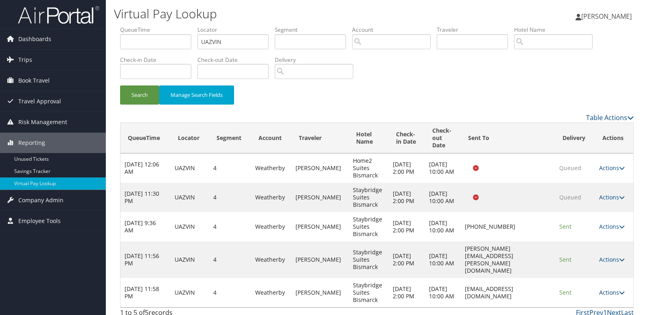
click at [615, 289] on link "Actions" at bounding box center [612, 293] width 26 height 8
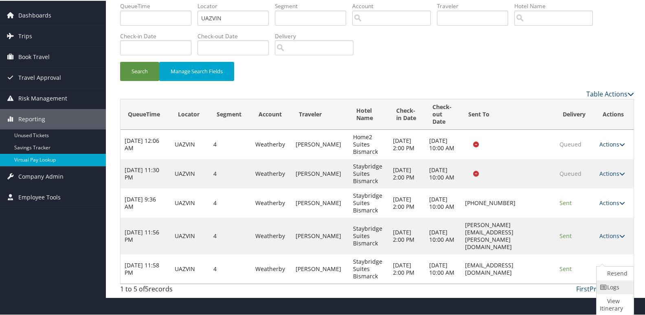
click at [614, 285] on link "Logs" at bounding box center [613, 287] width 35 height 14
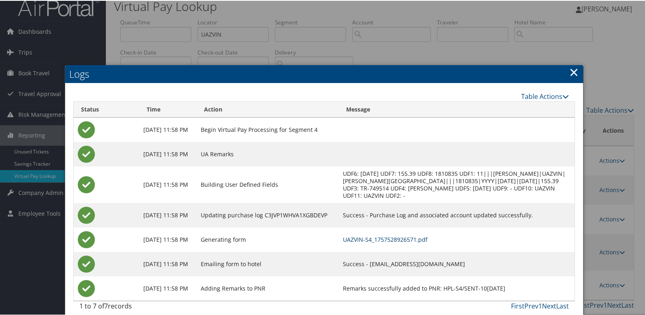
scroll to position [16, 0]
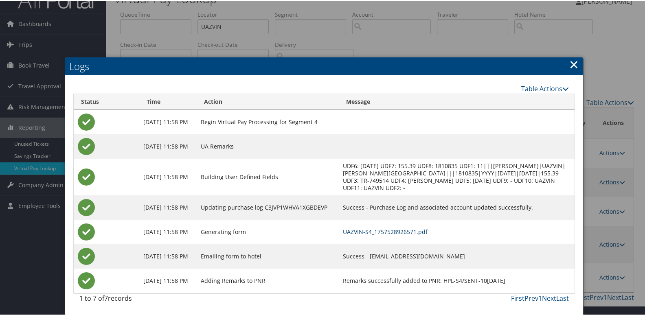
click at [421, 228] on link "UAZVIN-S4_1757528926571.pdf" at bounding box center [385, 231] width 85 height 8
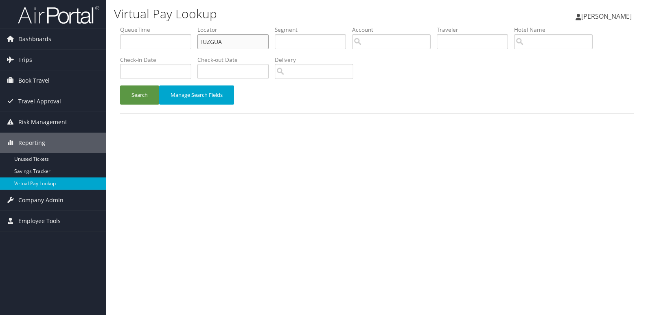
click at [248, 41] on input "IUZGUA" at bounding box center [232, 41] width 71 height 15
paste input "WBMSHP"
type input "WBMSHP"
click at [149, 91] on button "Search" at bounding box center [139, 95] width 39 height 19
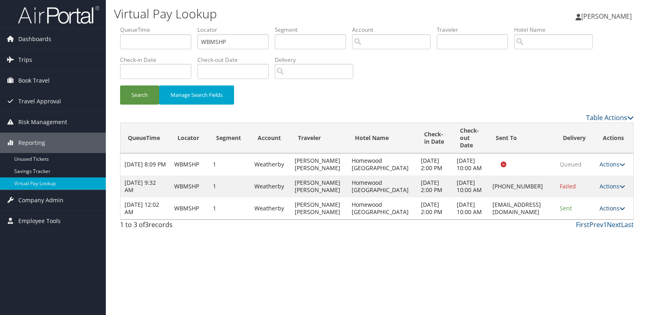
click at [608, 212] on link "Actions" at bounding box center [613, 208] width 26 height 8
click at [603, 250] on link "Logs" at bounding box center [596, 253] width 51 height 14
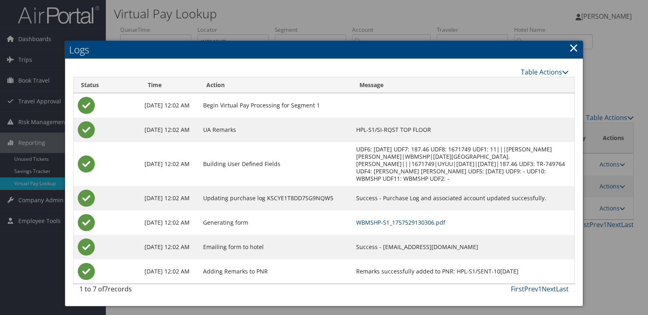
click at [443, 222] on link "WBMSHP-S1_1757529130306.pdf" at bounding box center [400, 223] width 89 height 8
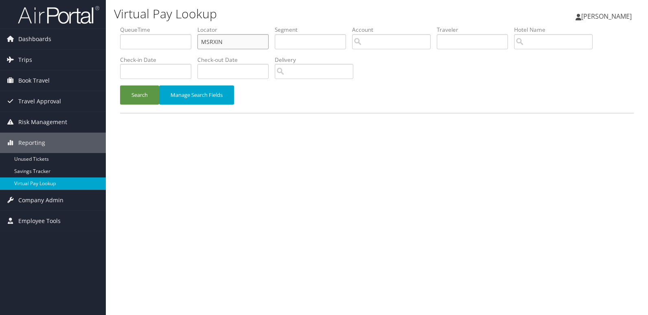
click at [232, 46] on input "MSRXIN" at bounding box center [232, 41] width 71 height 15
paste input "QLUKFQ"
type input "QLUKFQ"
click at [129, 93] on button "Search" at bounding box center [139, 95] width 39 height 19
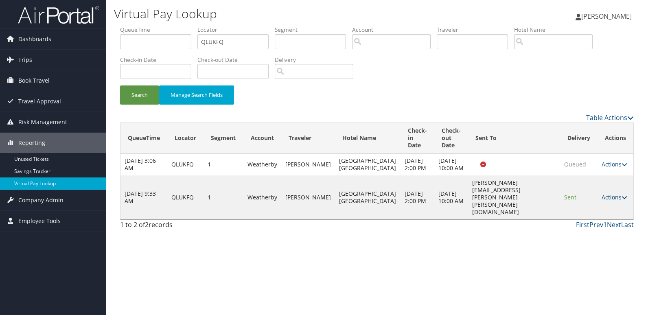
click at [609, 198] on link "Actions" at bounding box center [615, 197] width 26 height 8
click at [595, 226] on link "Logs" at bounding box center [597, 223] width 51 height 14
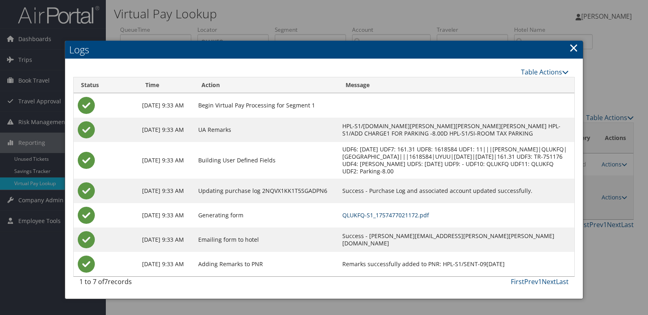
click at [429, 216] on link "QLUKFQ-S1_1757477021172.pdf" at bounding box center [385, 215] width 87 height 8
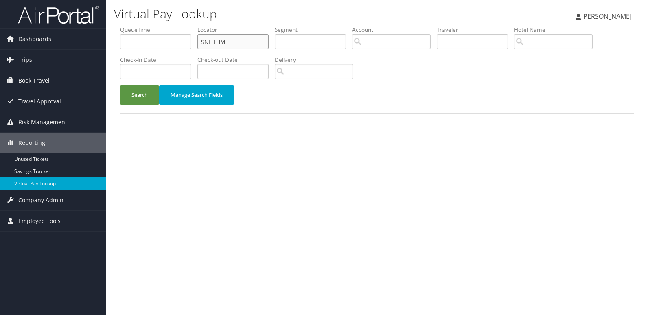
click at [251, 39] on input "SNHTHM" at bounding box center [232, 41] width 71 height 15
paste input "KTBISB"
type input "KTBISB"
click at [147, 94] on button "Search" at bounding box center [139, 95] width 39 height 19
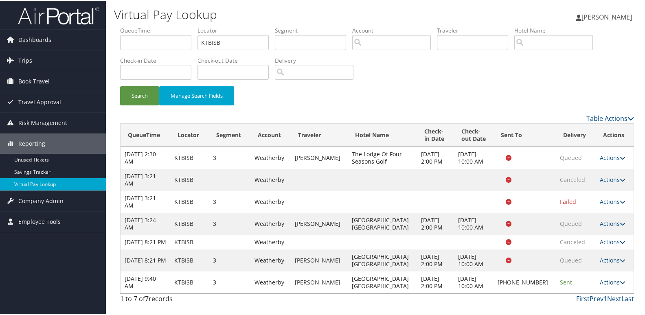
click at [609, 284] on link "Actions" at bounding box center [613, 282] width 26 height 8
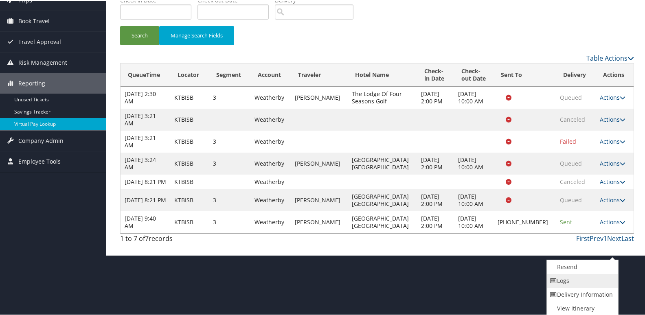
click at [561, 274] on link "Logs" at bounding box center [582, 280] width 70 height 14
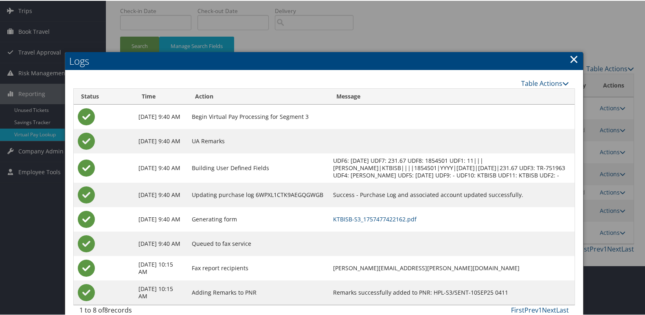
scroll to position [69, 0]
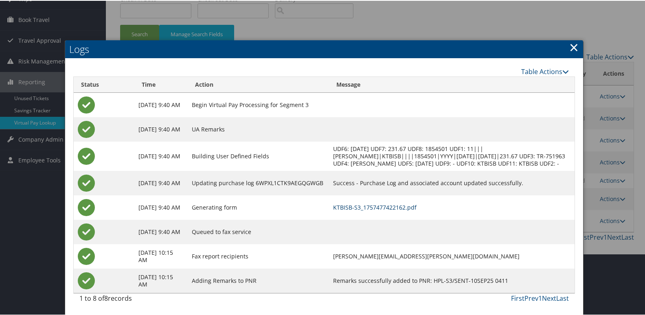
click at [365, 204] on link "KTBISB-S3_1757477422162.pdf" at bounding box center [374, 207] width 83 height 8
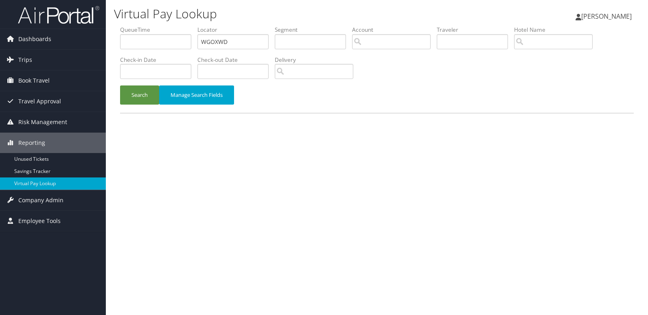
click at [222, 39] on input "WGOXWD" at bounding box center [232, 41] width 71 height 15
type input "FPWUJR"
click at [140, 97] on button "Search" at bounding box center [139, 95] width 39 height 19
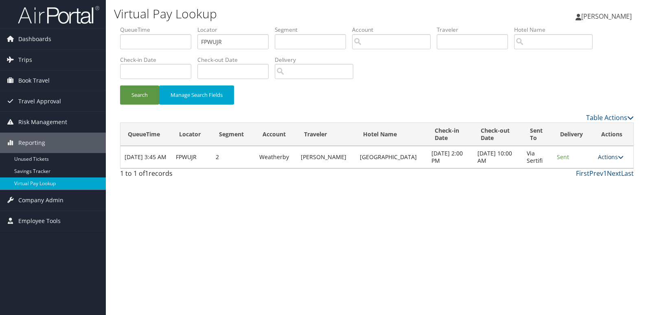
click at [604, 158] on link "Actions" at bounding box center [611, 157] width 26 height 8
click at [593, 179] on link "Logs" at bounding box center [594, 183] width 51 height 14
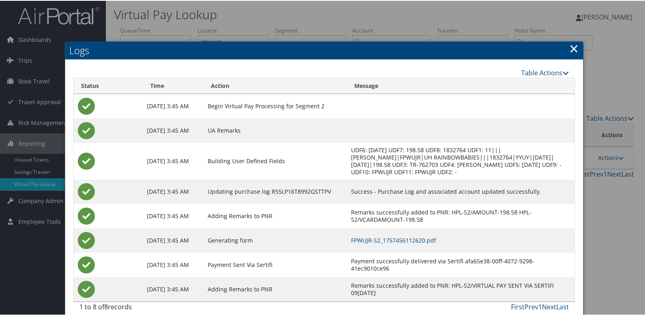
scroll to position [9, 0]
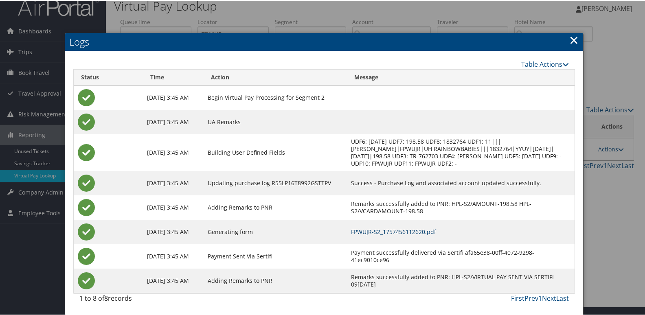
click at [408, 233] on link "FPWUJR-S2_1757456112620.pdf" at bounding box center [393, 231] width 85 height 8
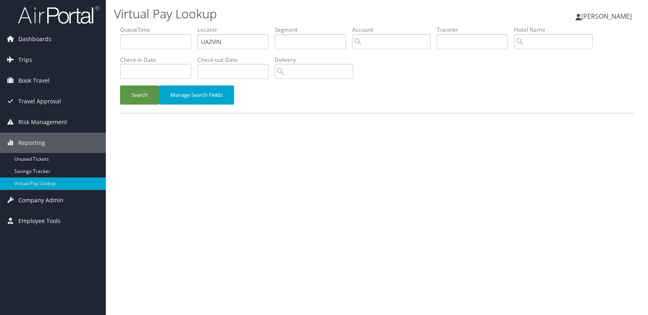
click at [243, 32] on label "Locator" at bounding box center [235, 30] width 77 height 8
drag, startPoint x: 0, startPoint y: 0, endPoint x: 243, endPoint y: 32, distance: 245.1
click at [243, 32] on label "Locator" at bounding box center [235, 30] width 77 height 8
click at [243, 34] on input "UAZVIN" at bounding box center [232, 41] width 71 height 15
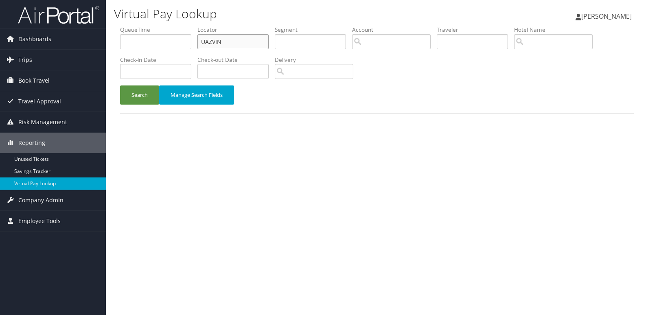
paste input "JBPGQY"
type input "JBPGQY"
drag, startPoint x: 141, startPoint y: 102, endPoint x: 338, endPoint y: 13, distance: 215.6
click at [147, 102] on button "Search" at bounding box center [139, 95] width 39 height 19
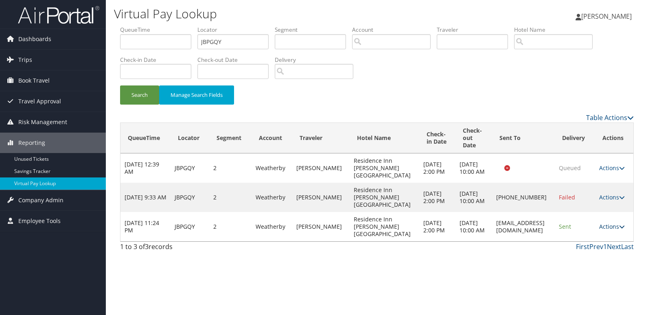
click at [617, 228] on link "Actions" at bounding box center [612, 227] width 26 height 8
click at [592, 247] on link "Logs" at bounding box center [595, 253] width 51 height 14
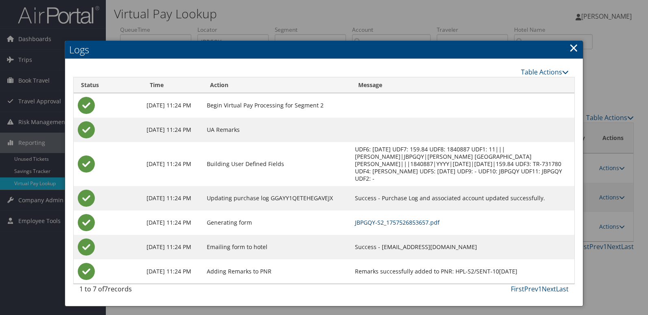
click at [428, 223] on link "JBPGQY-S2_1757526853657.pdf" at bounding box center [397, 223] width 85 height 8
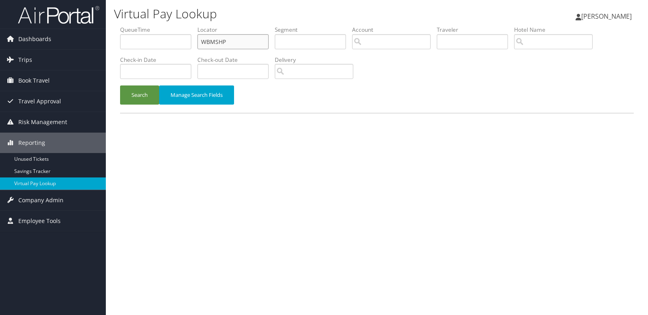
click input "WBMSHP"
paste input "JSZBRM"
type input "JSZBRM"
click button "Search"
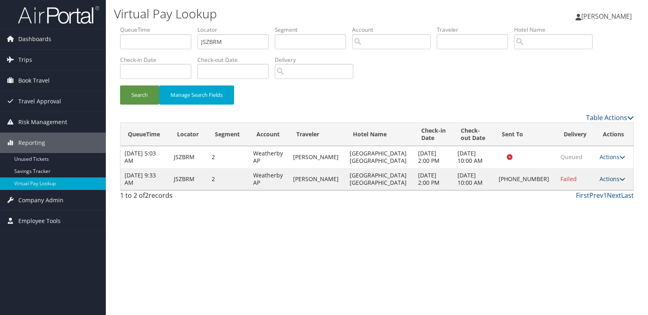
click link "Actions"
click link "Logs"
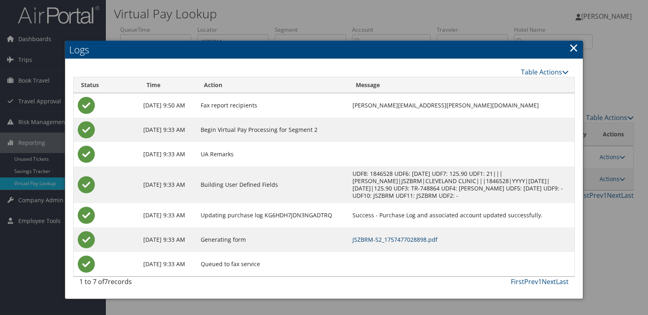
click link "JSZBRM-S2_1757477028898.pdf"
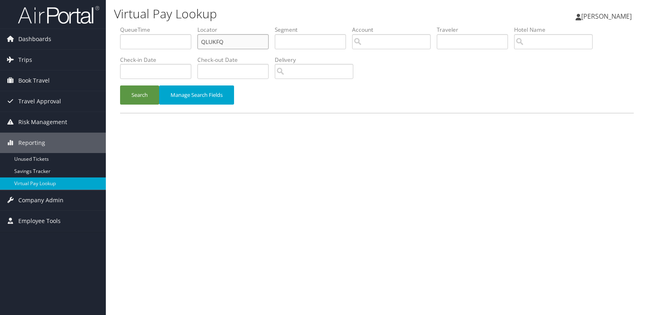
click at [249, 41] on input "QLUKFQ" at bounding box center [232, 41] width 71 height 15
paste input "KVDPWX"
type input "KVDPWX"
click at [141, 94] on button "Search" at bounding box center [139, 95] width 39 height 19
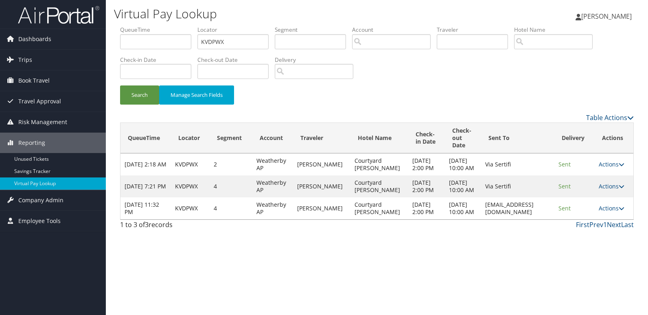
click at [613, 219] on td "Actions Resend Logs View Itinerary" at bounding box center [614, 208] width 39 height 22
click at [611, 212] on link "Actions" at bounding box center [612, 208] width 26 height 8
click at [594, 251] on link "Logs" at bounding box center [596, 253] width 51 height 14
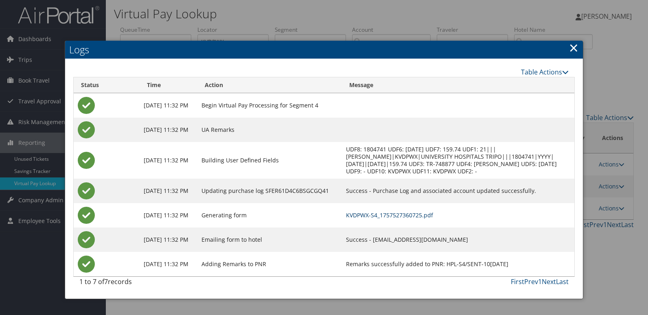
click at [427, 216] on link "KVDPWX-S4_1757527360725.pdf" at bounding box center [389, 215] width 87 height 8
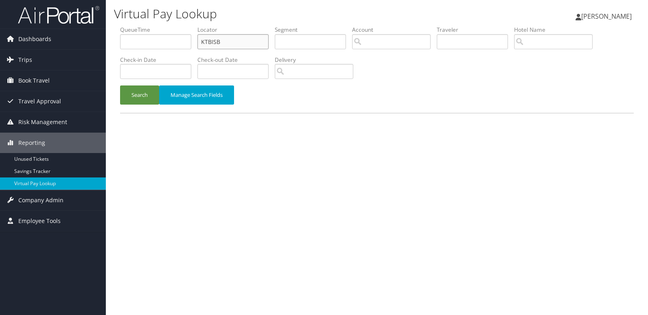
click at [249, 44] on input "KTBISB" at bounding box center [232, 41] width 71 height 15
paste input "OFGEU"
type input "OFGEUB"
click at [127, 99] on button "Search" at bounding box center [139, 95] width 39 height 19
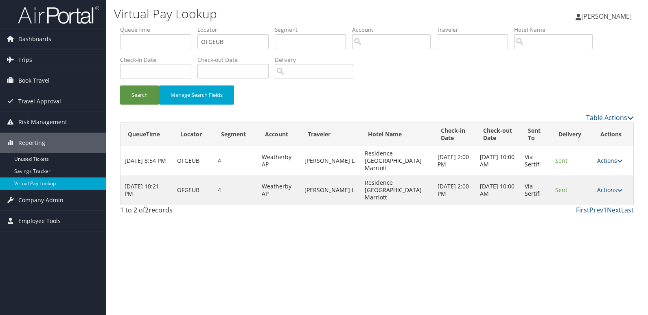
click at [615, 184] on td "Actions Resend Logs View Itinerary" at bounding box center [613, 189] width 40 height 29
click at [605, 186] on link "Actions" at bounding box center [610, 190] width 26 height 8
click at [596, 207] on link "Logs" at bounding box center [593, 205] width 51 height 14
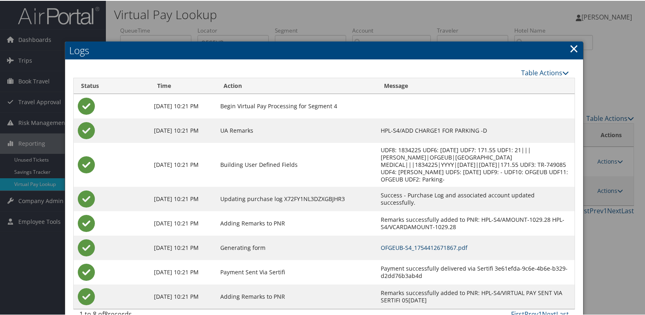
click at [429, 243] on link "OFGEUB-S4_1754412671867.pdf" at bounding box center [424, 247] width 87 height 8
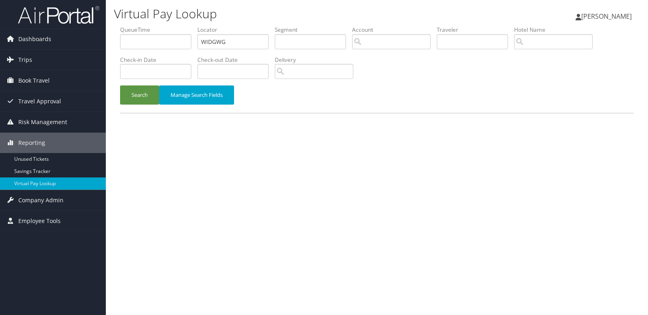
click at [239, 47] on input "WIDGWG" at bounding box center [232, 41] width 71 height 15
click at [239, 47] on input "HNPYUE" at bounding box center [232, 41] width 71 height 15
type input "HNPYUE"
click at [140, 101] on button "Search" at bounding box center [139, 95] width 39 height 19
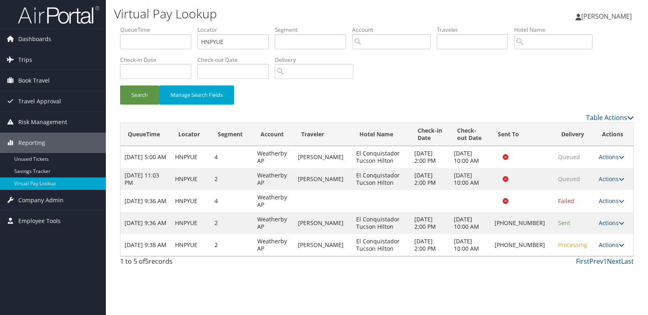
click at [602, 244] on link "Actions" at bounding box center [612, 245] width 26 height 8
click at [592, 268] on link "Logs" at bounding box center [584, 271] width 70 height 14
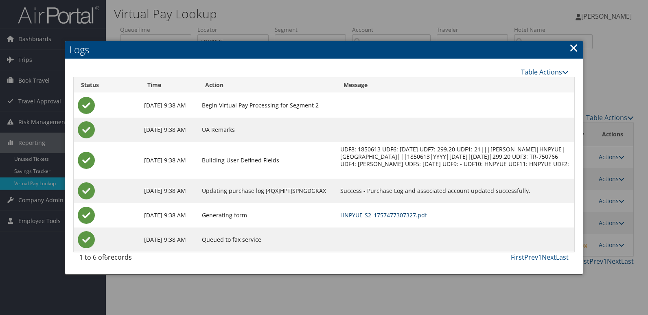
click at [427, 219] on link "HNPYUE-S2_1757477307327.pdf" at bounding box center [383, 215] width 87 height 8
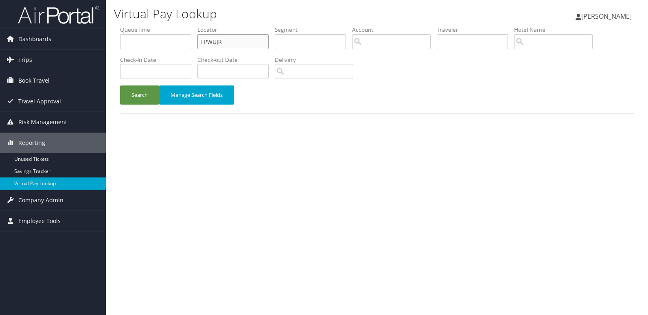
click at [243, 41] on input "FPWUJR" at bounding box center [232, 41] width 71 height 15
click at [144, 96] on button "Search" at bounding box center [139, 95] width 39 height 19
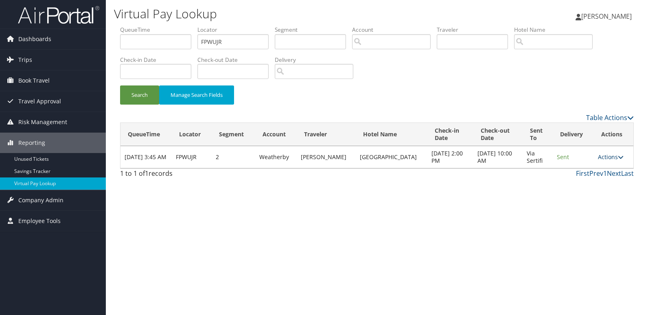
click at [598, 154] on link "Actions" at bounding box center [611, 157] width 26 height 8
click at [584, 188] on link "Logs" at bounding box center [594, 183] width 51 height 14
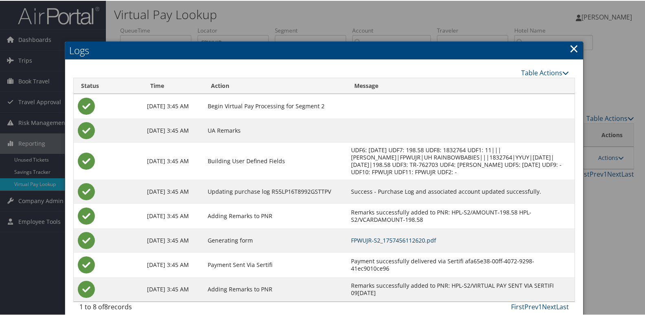
click at [419, 242] on link "FPWUJR-S2_1757456112620.pdf" at bounding box center [393, 240] width 85 height 8
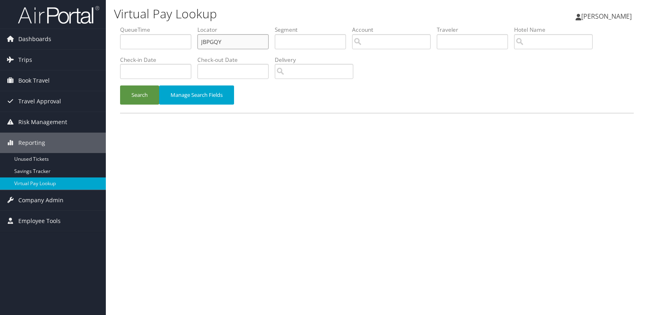
click at [228, 48] on input "JBPGQY" at bounding box center [232, 41] width 71 height 15
paste input "JAPRX"
click at [228, 48] on input "JBPGQY" at bounding box center [232, 41] width 71 height 15
type input "JJAPRX"
click at [147, 92] on button "Search" at bounding box center [139, 95] width 39 height 19
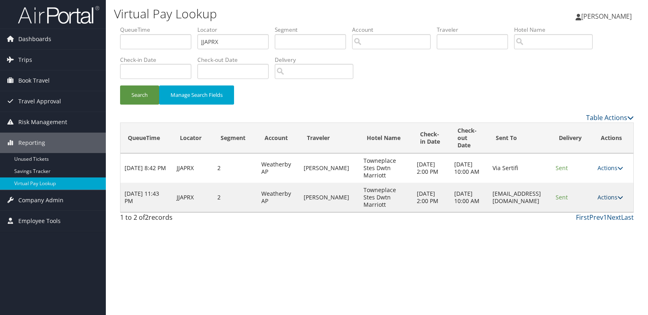
click at [608, 198] on link "Actions" at bounding box center [611, 197] width 26 height 8
click at [606, 222] on link "Logs" at bounding box center [595, 223] width 51 height 14
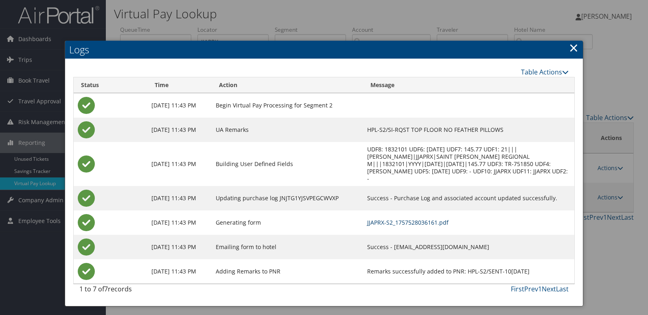
click at [449, 222] on link "JJAPRX-S2_1757528036161.pdf" at bounding box center [407, 223] width 81 height 8
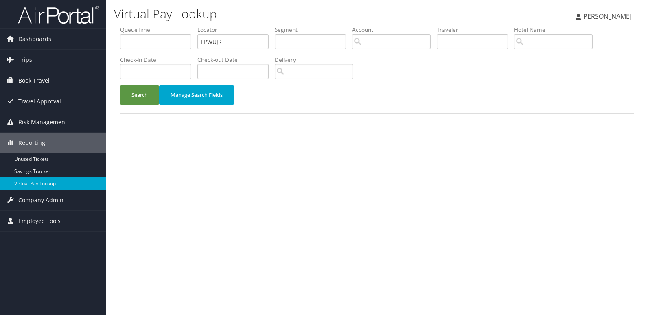
click at [261, 30] on label "Locator" at bounding box center [235, 30] width 77 height 8
click at [237, 41] on input "FPWUJR" at bounding box center [232, 41] width 71 height 15
paste input "ERKMXH"
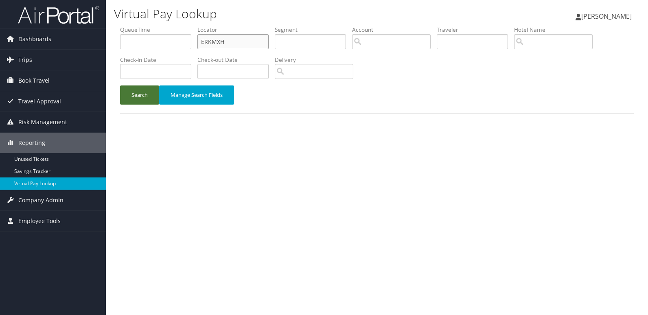
type input "ERKMXH"
click at [134, 98] on button "Search" at bounding box center [139, 95] width 39 height 19
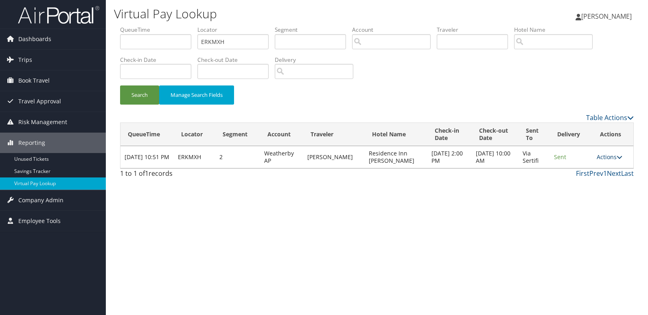
click at [608, 158] on link "Actions" at bounding box center [610, 157] width 26 height 8
click at [598, 173] on link "Resend" at bounding box center [593, 169] width 51 height 14
click at [607, 160] on link "Actions" at bounding box center [610, 157] width 26 height 8
click at [595, 185] on link "Logs" at bounding box center [593, 183] width 51 height 14
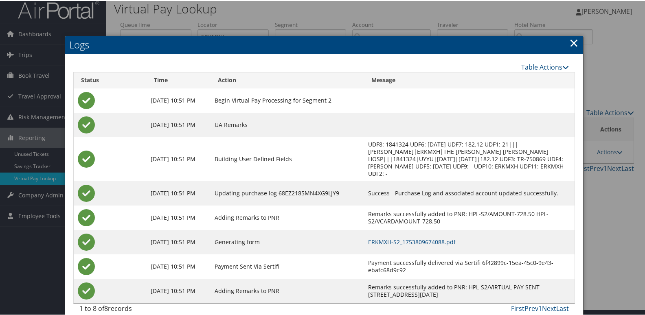
scroll to position [16, 0]
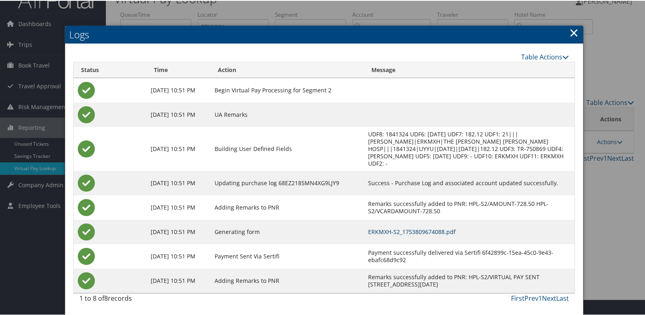
click at [428, 229] on link "ERKMXH-S2_1753809674088.pdf" at bounding box center [412, 231] width 88 height 8
